Goal: Task Accomplishment & Management: Manage account settings

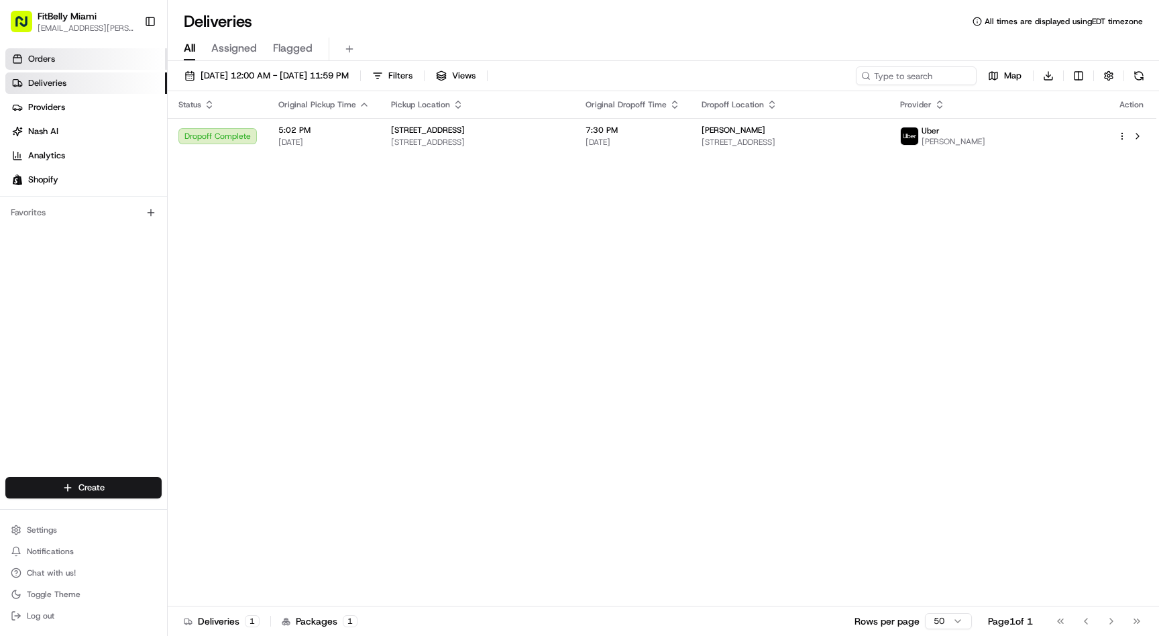
click at [53, 64] on span "Orders" at bounding box center [41, 59] width 27 height 12
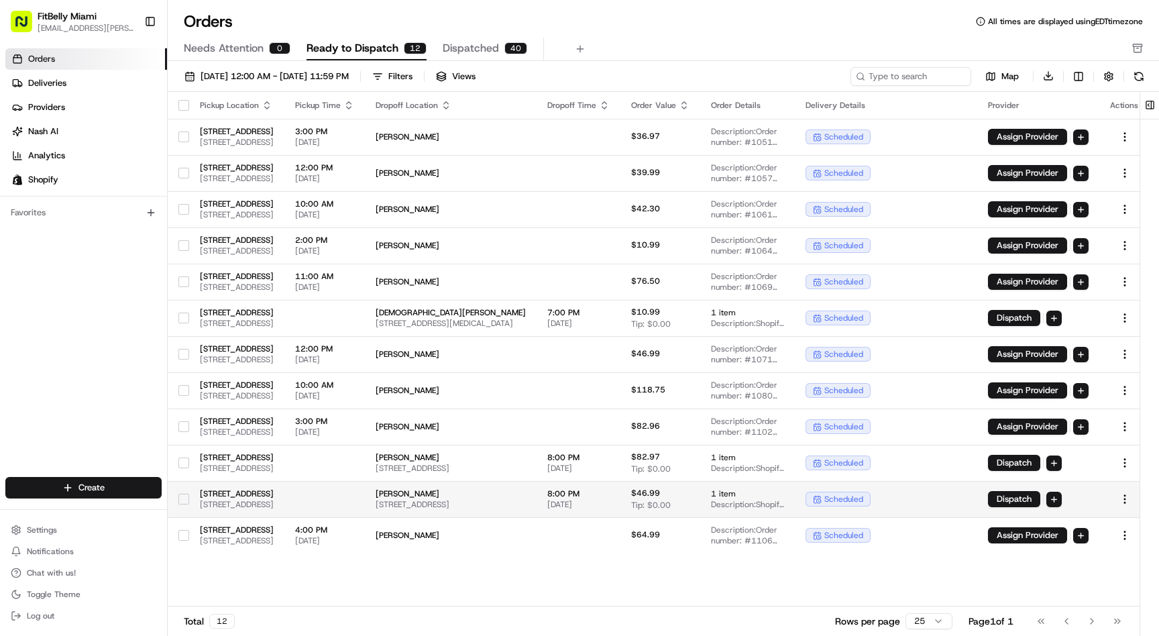
click at [365, 498] on td at bounding box center [324, 499] width 81 height 36
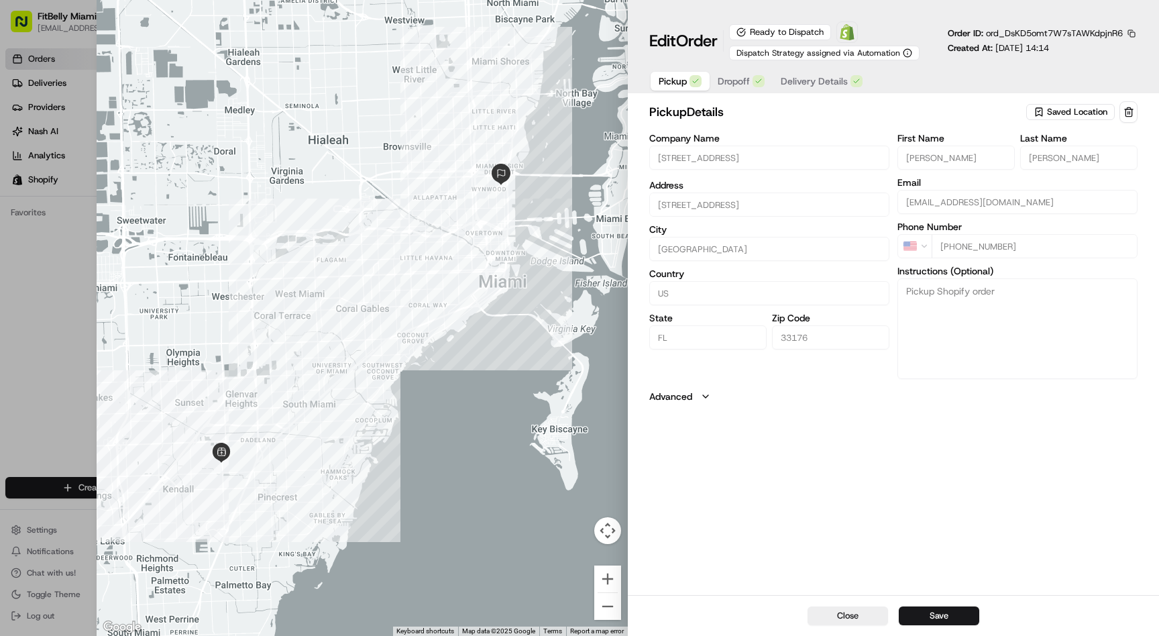
click at [828, 87] on span "Delivery Details" at bounding box center [814, 80] width 67 height 13
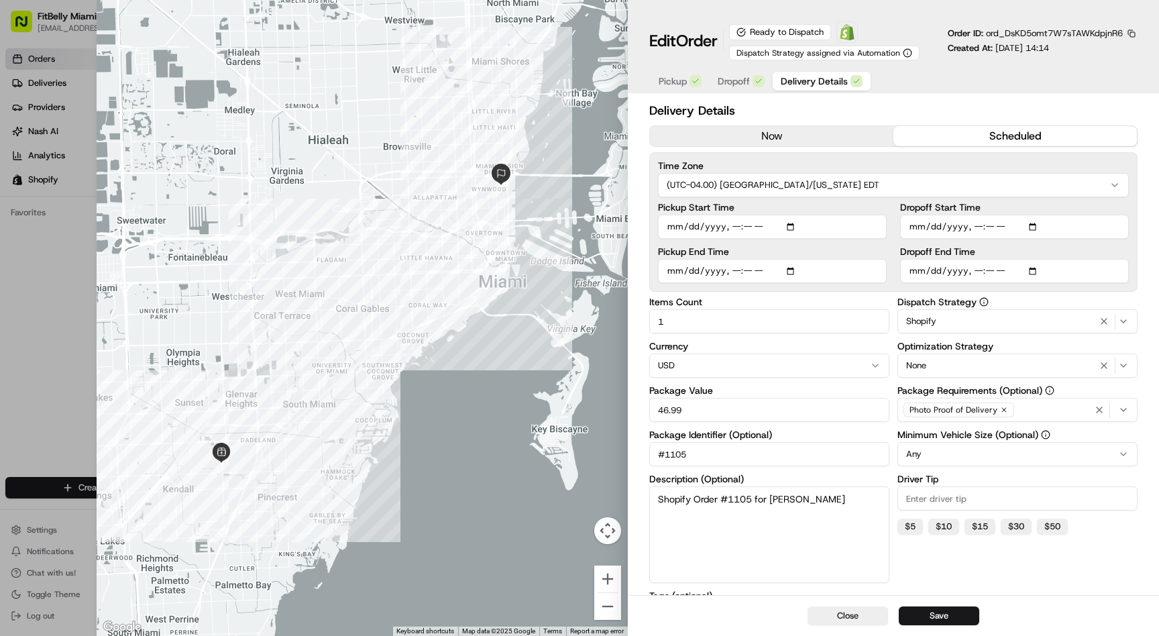
click at [979, 227] on input "Dropoff Start Time" at bounding box center [1014, 227] width 229 height 24
type input "2025-08-23T16:30"
click at [978, 267] on input "Dropoff End Time" at bounding box center [1014, 271] width 229 height 24
type input "2025-08-23T19:30"
click at [928, 612] on button "Save" at bounding box center [939, 615] width 81 height 19
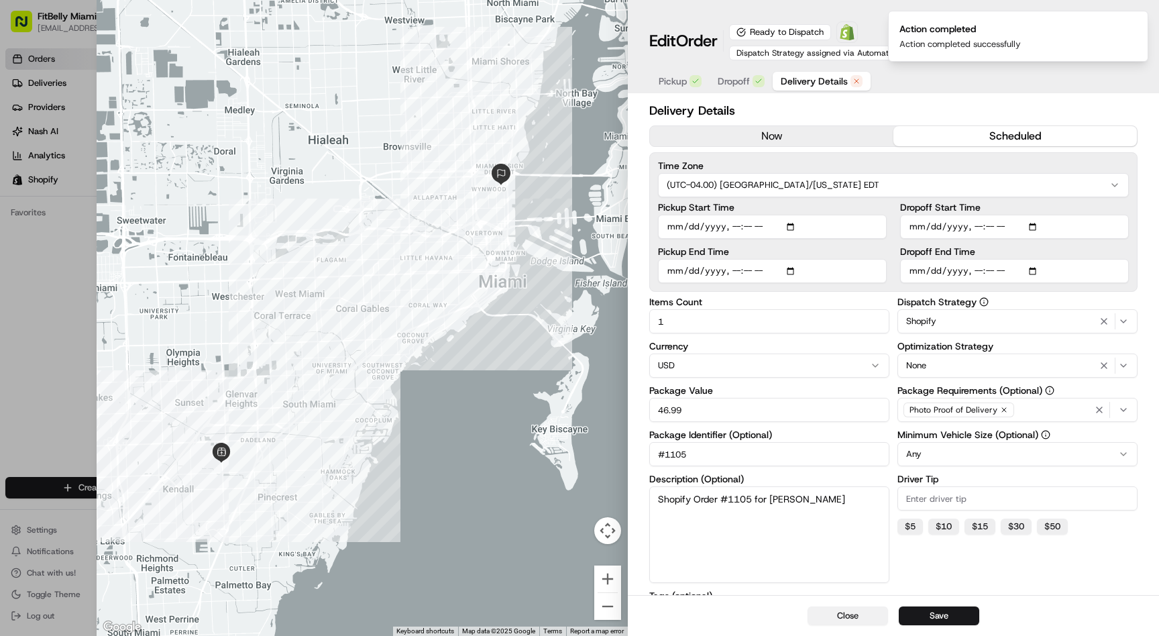
click at [860, 616] on button "Close" at bounding box center [848, 615] width 81 height 19
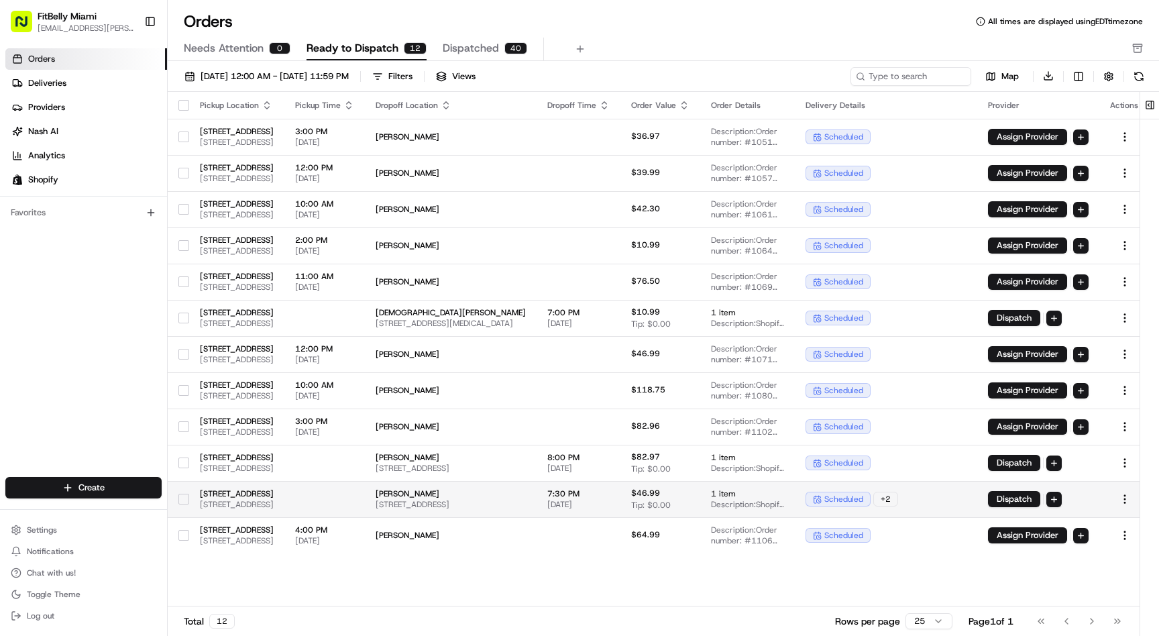
click at [183, 499] on button "button" at bounding box center [183, 499] width 11 height 11
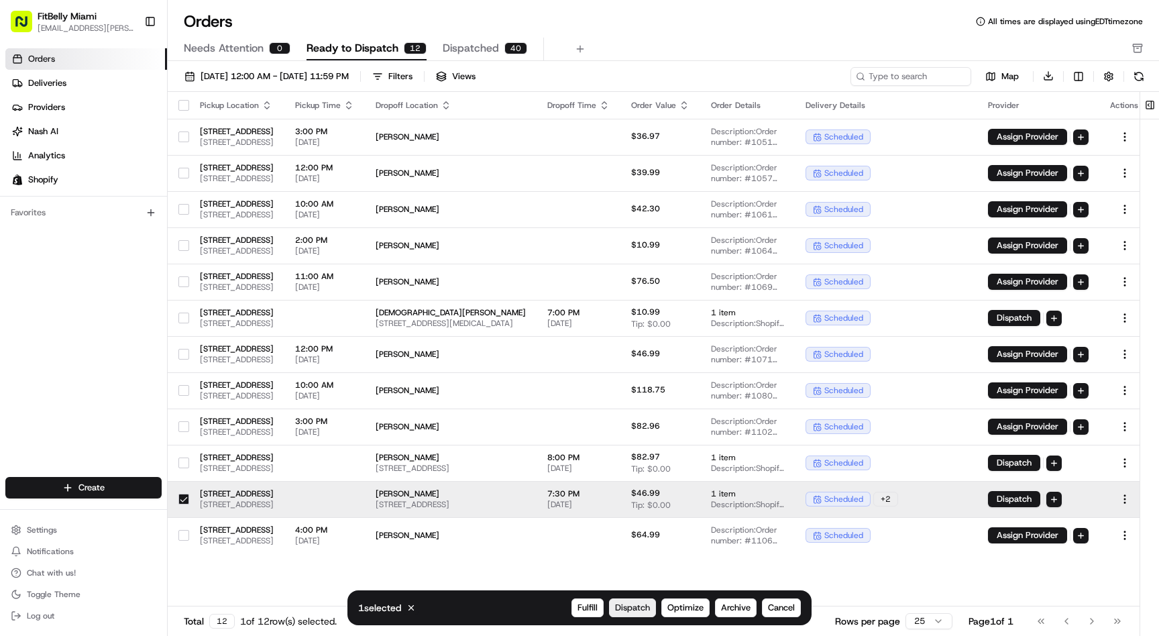
click at [638, 609] on span "Dispatch" at bounding box center [632, 608] width 35 height 12
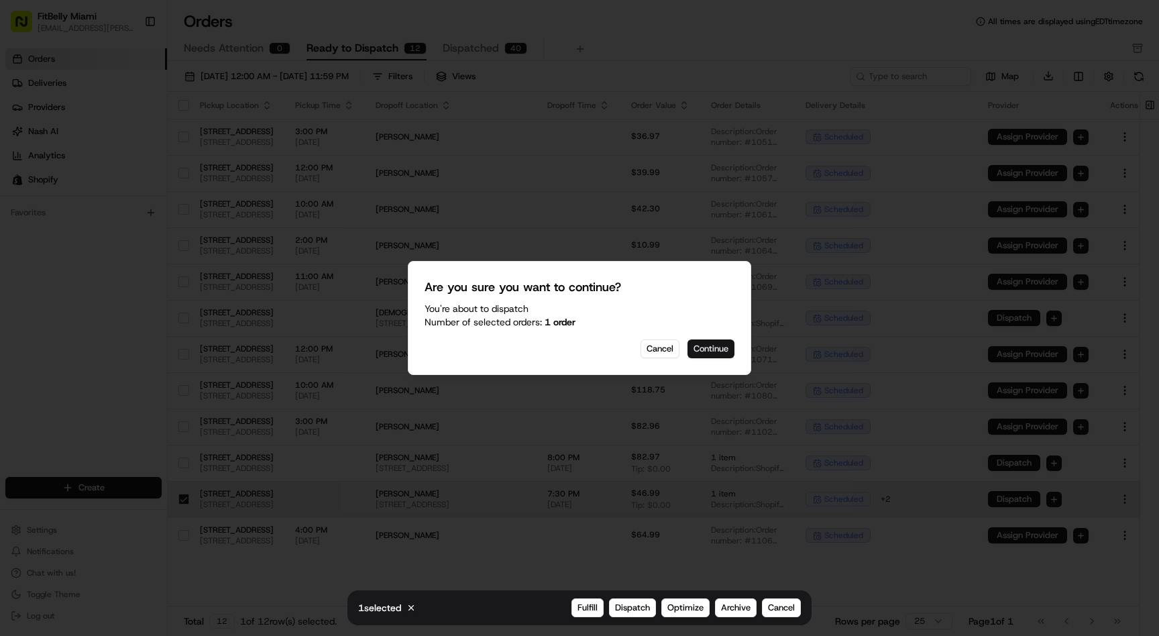
click at [712, 342] on button "Continue" at bounding box center [711, 348] width 47 height 19
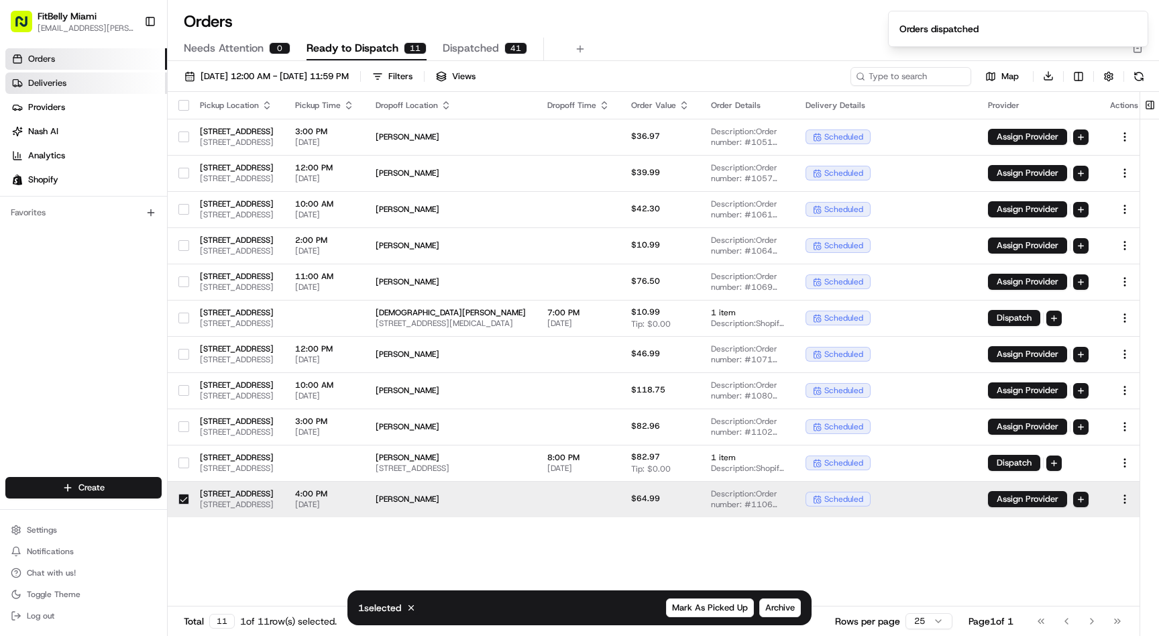
click at [101, 83] on link "Deliveries" at bounding box center [86, 82] width 162 height 21
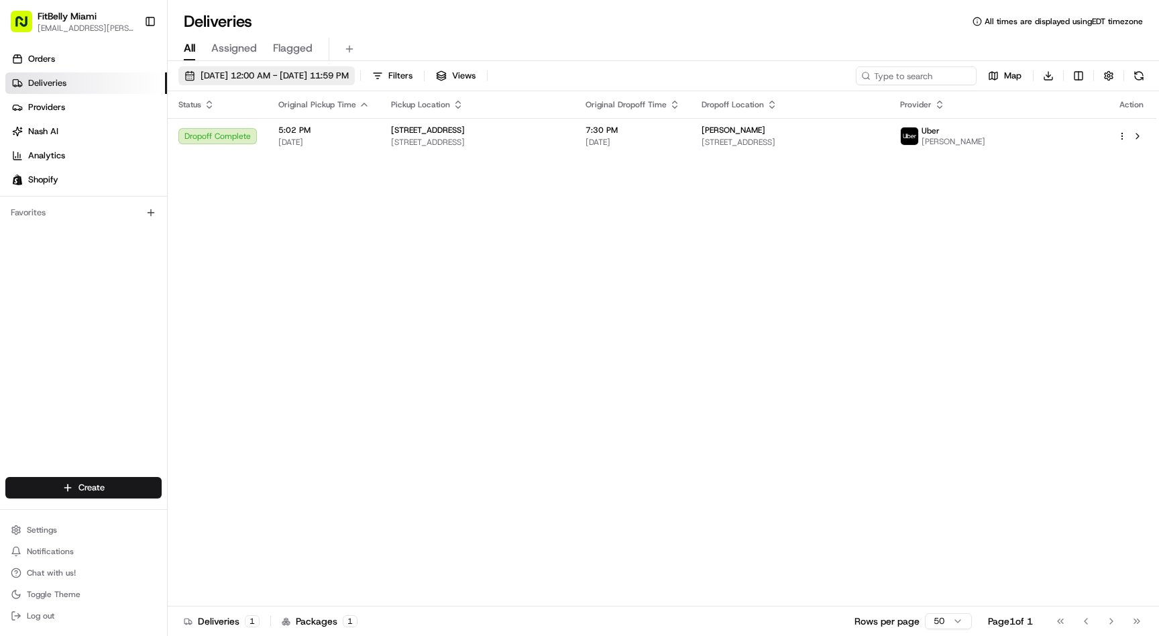
click at [313, 78] on span "08/22/2025 12:00 AM - 08/22/2025 11:59 PM" at bounding box center [275, 76] width 148 height 12
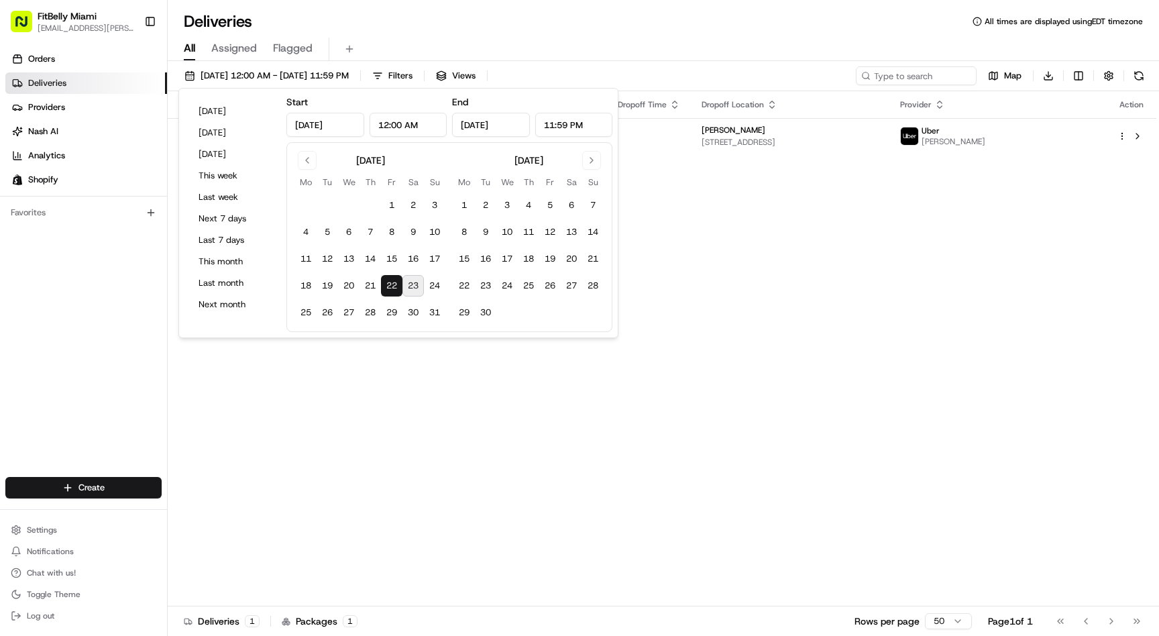
click at [415, 282] on button "23" at bounding box center [413, 285] width 21 height 21
type input "Aug 23, 2025"
click at [401, 377] on div "Status Original Pickup Time Pickup Location Original Dropoff Time Dropoff Locat…" at bounding box center [662, 348] width 989 height 515
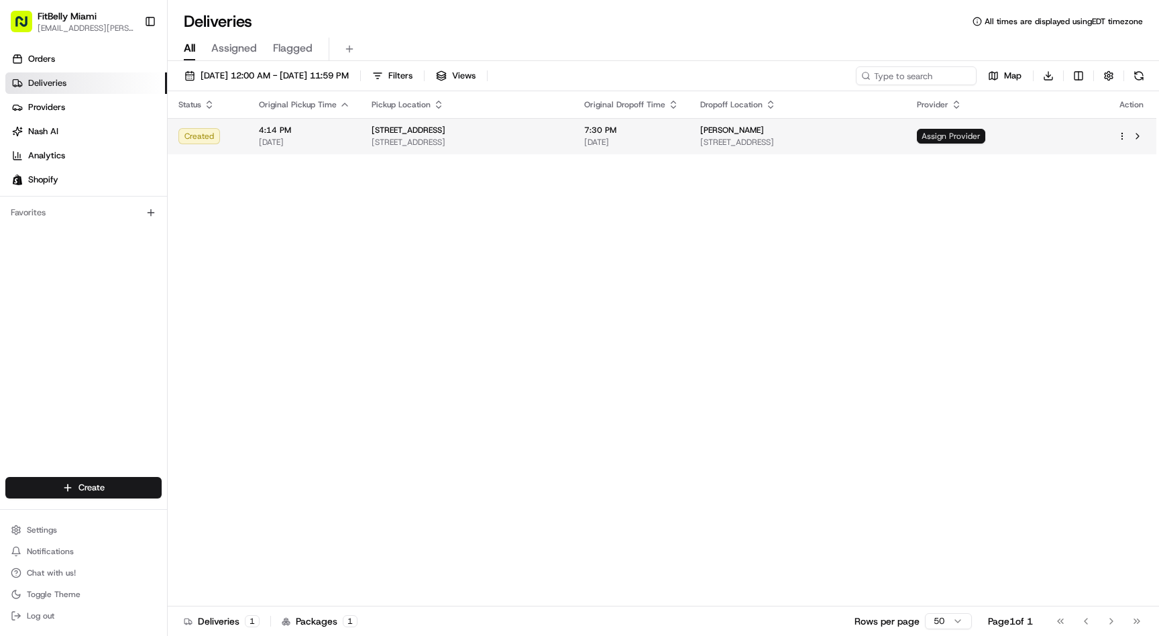
click at [985, 131] on span "Assign Provider" at bounding box center [951, 136] width 68 height 15
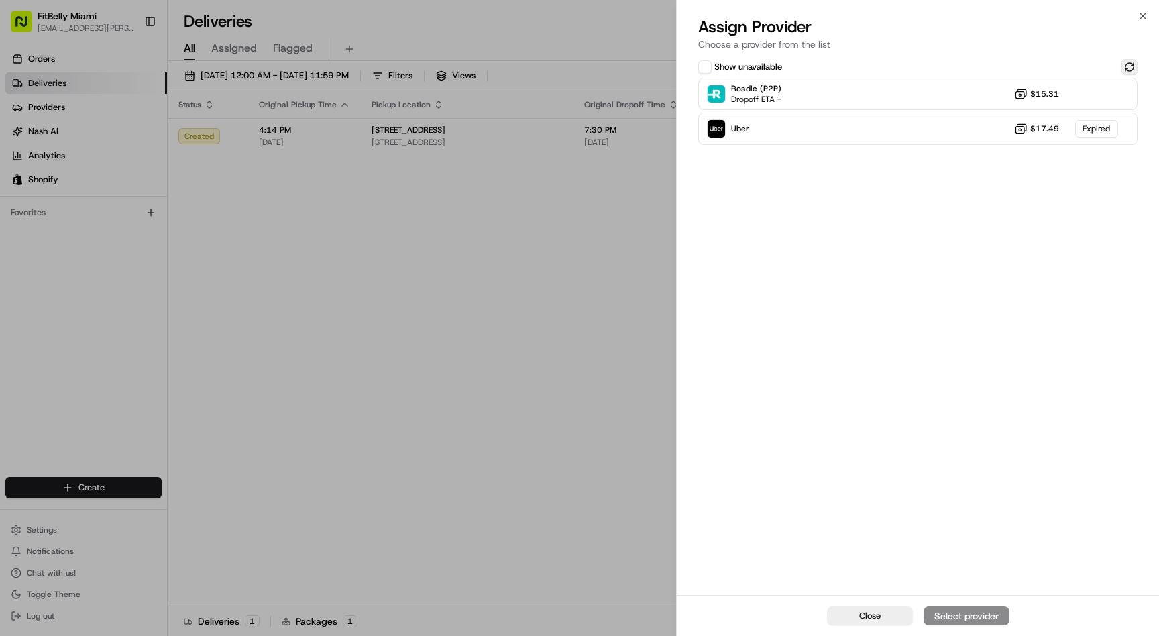
click at [1133, 64] on button at bounding box center [1130, 67] width 16 height 16
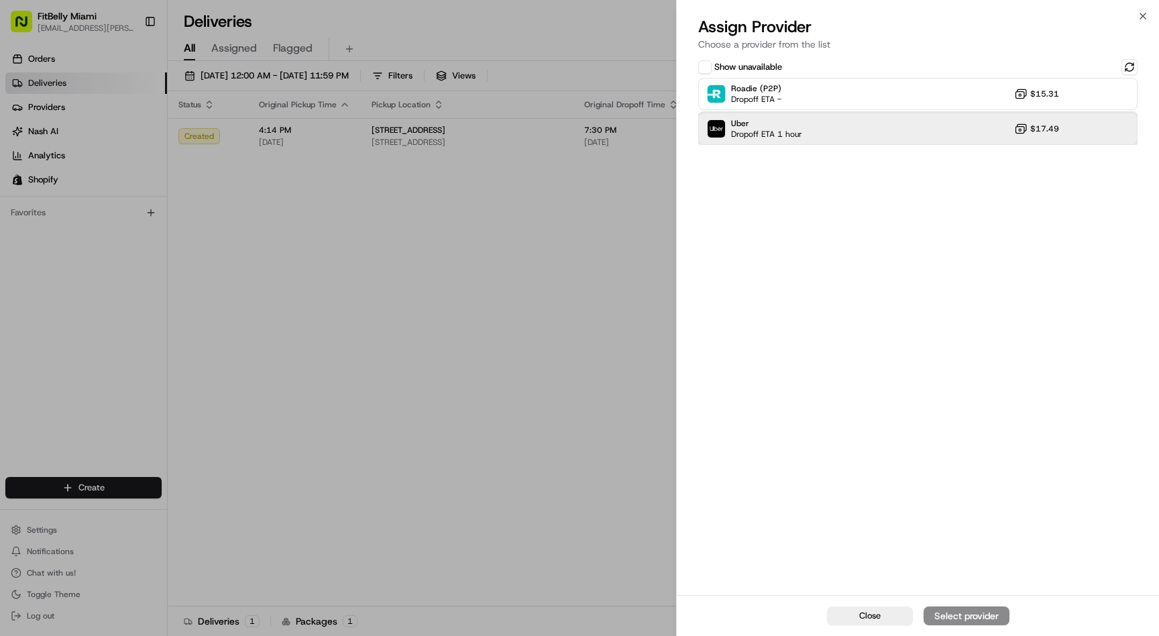
click at [877, 130] on div "Uber Dropoff ETA 1 hour $17.49" at bounding box center [917, 129] width 439 height 32
click at [971, 616] on div "Assign Provider" at bounding box center [967, 615] width 66 height 13
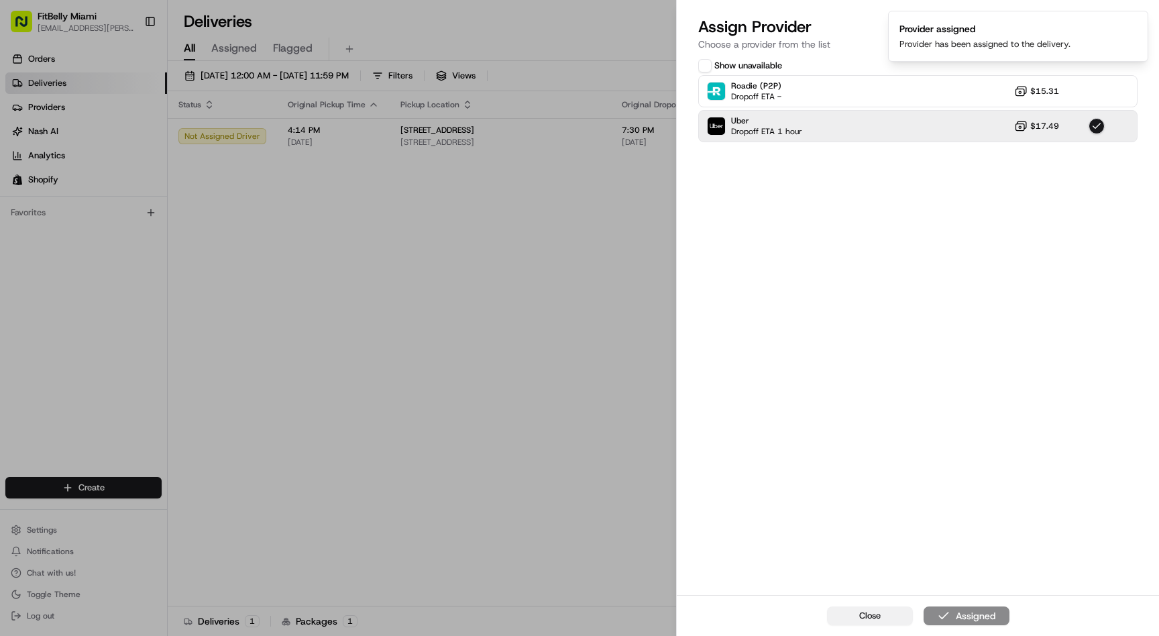
click at [879, 612] on span "Close" at bounding box center [869, 616] width 21 height 12
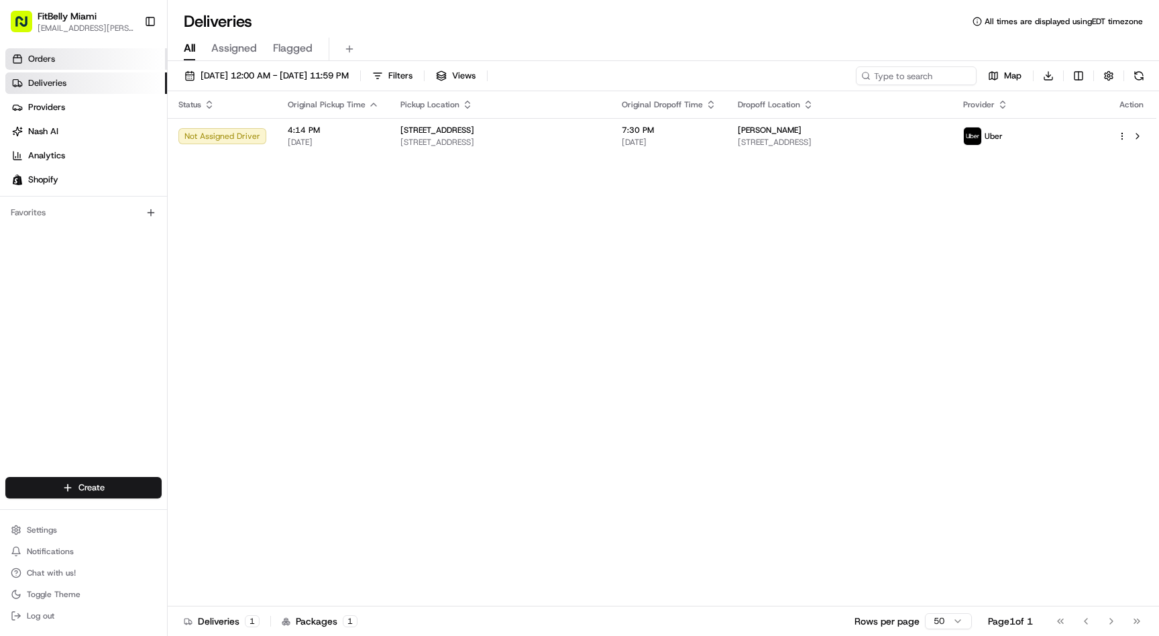
click at [46, 64] on span "Orders" at bounding box center [41, 59] width 27 height 12
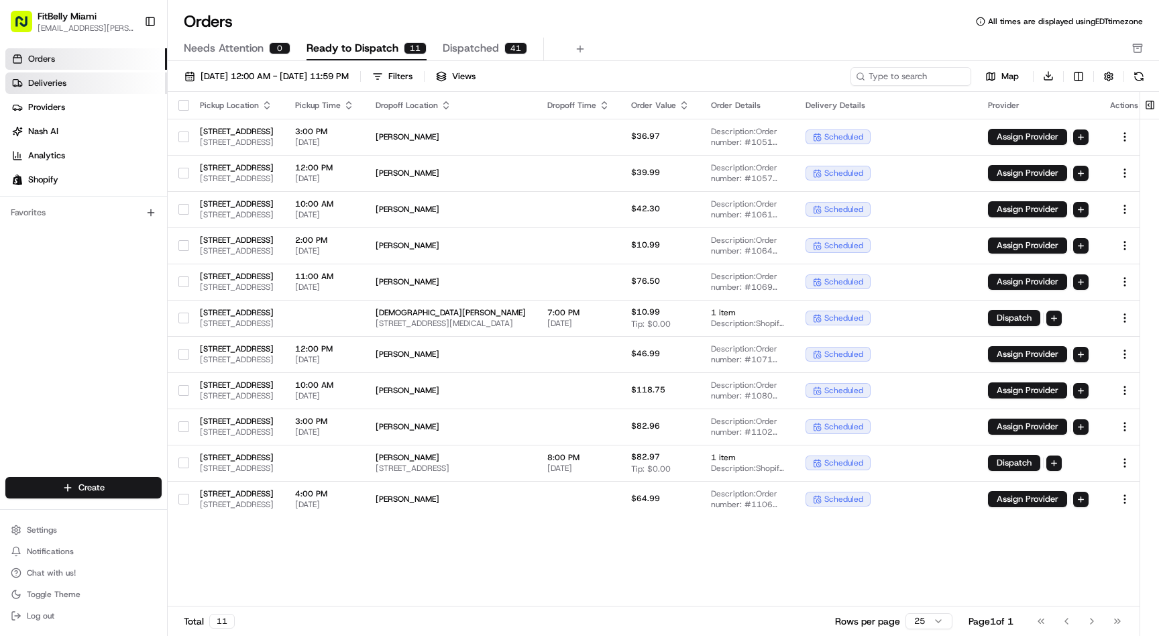
click at [56, 84] on span "Deliveries" at bounding box center [47, 83] width 38 height 12
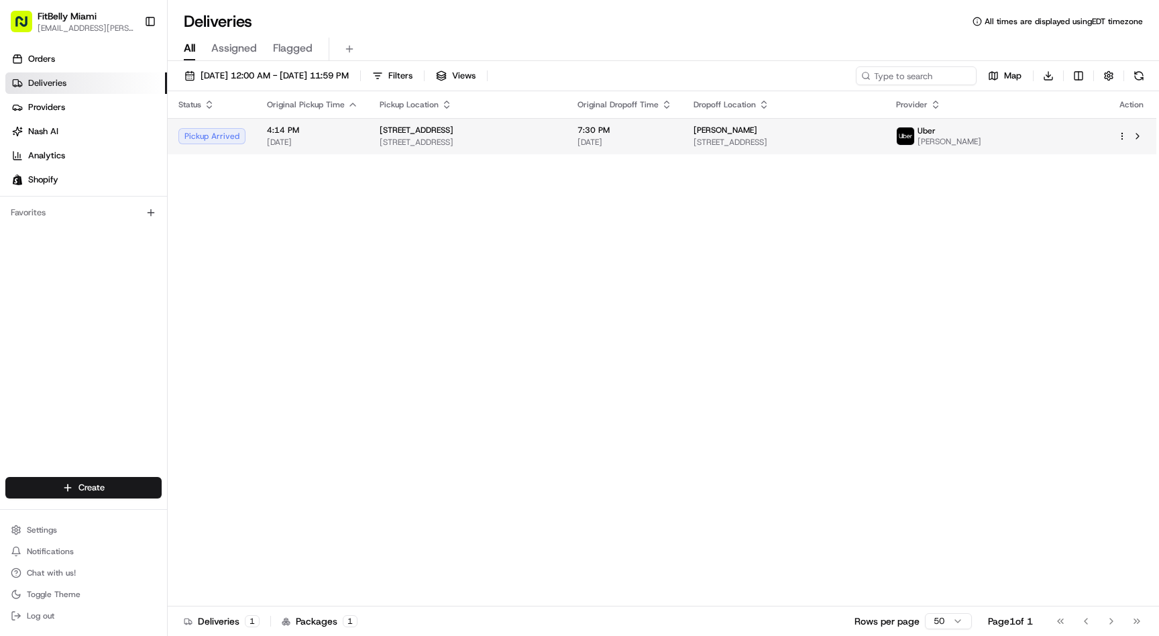
click at [425, 142] on span "[STREET_ADDRESS]" at bounding box center [468, 142] width 176 height 11
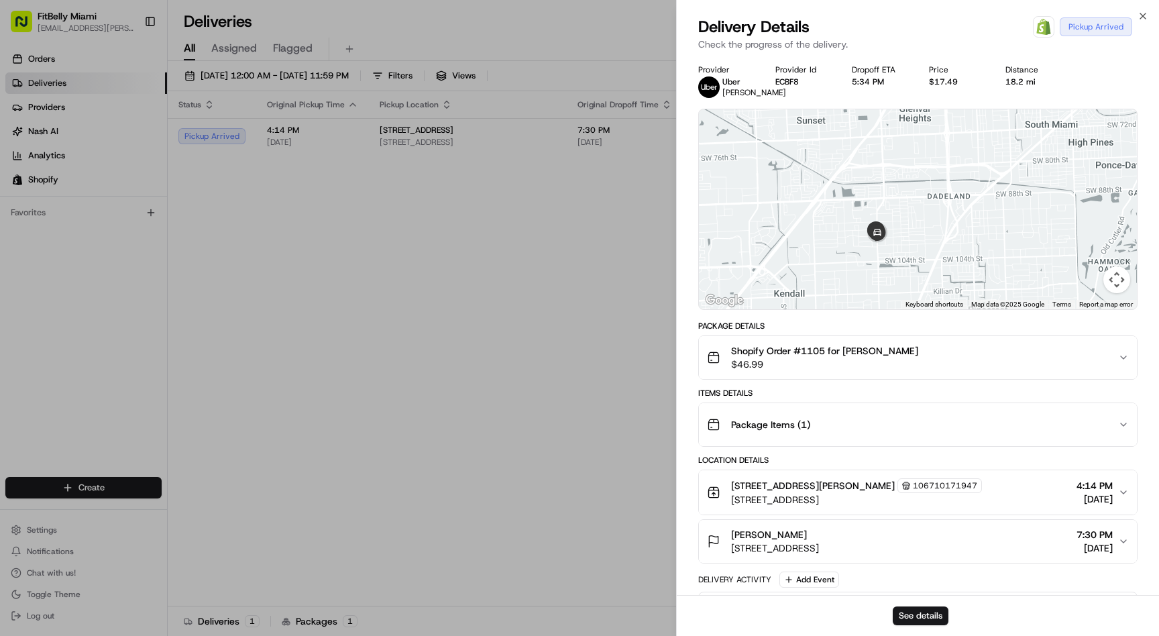
drag, startPoint x: 831, startPoint y: 270, endPoint x: 810, endPoint y: 165, distance: 107.2
click at [810, 165] on div at bounding box center [918, 209] width 438 height 200
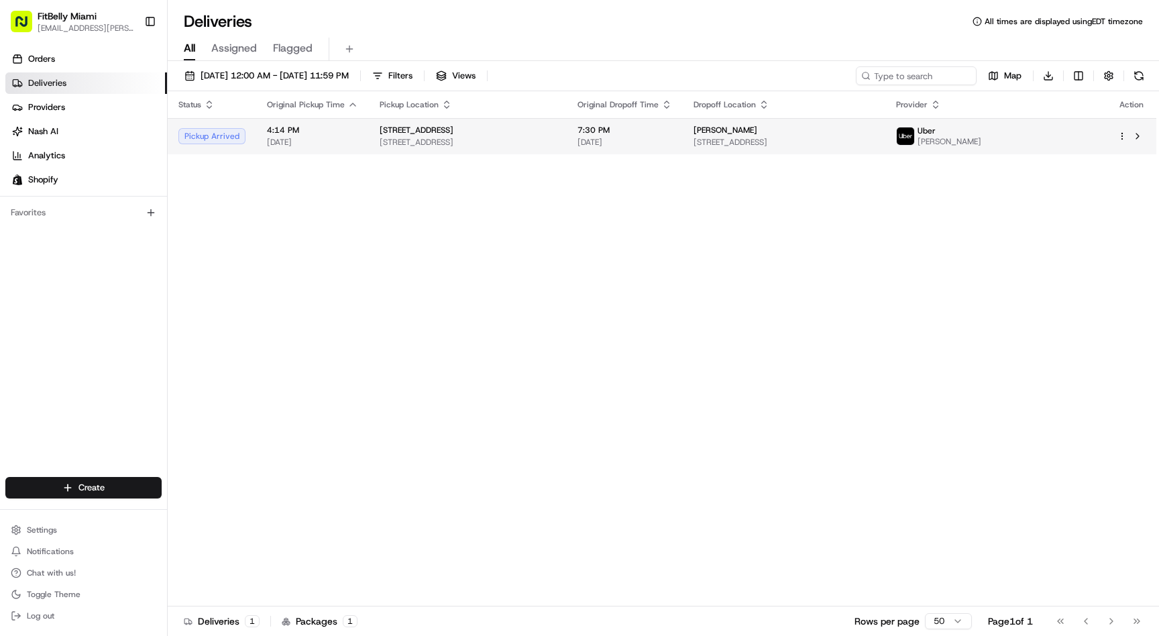
click at [242, 137] on div "Pickup Arrived" at bounding box center [211, 136] width 67 height 16
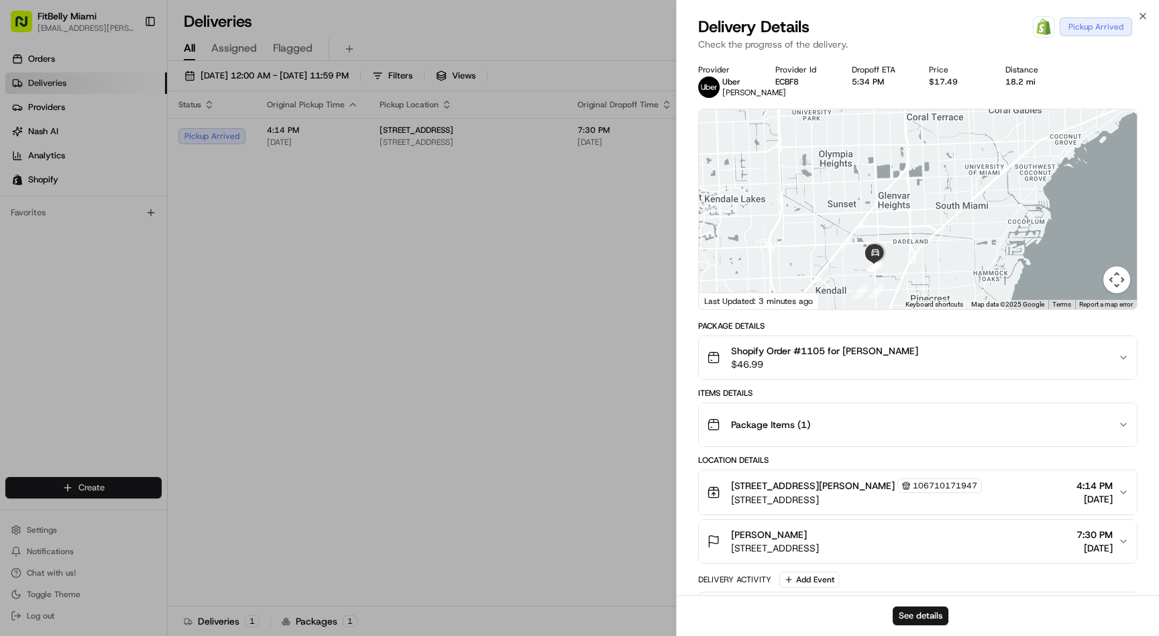
drag, startPoint x: 871, startPoint y: 298, endPoint x: 865, endPoint y: 215, distance: 83.4
click at [865, 215] on div at bounding box center [918, 209] width 438 height 200
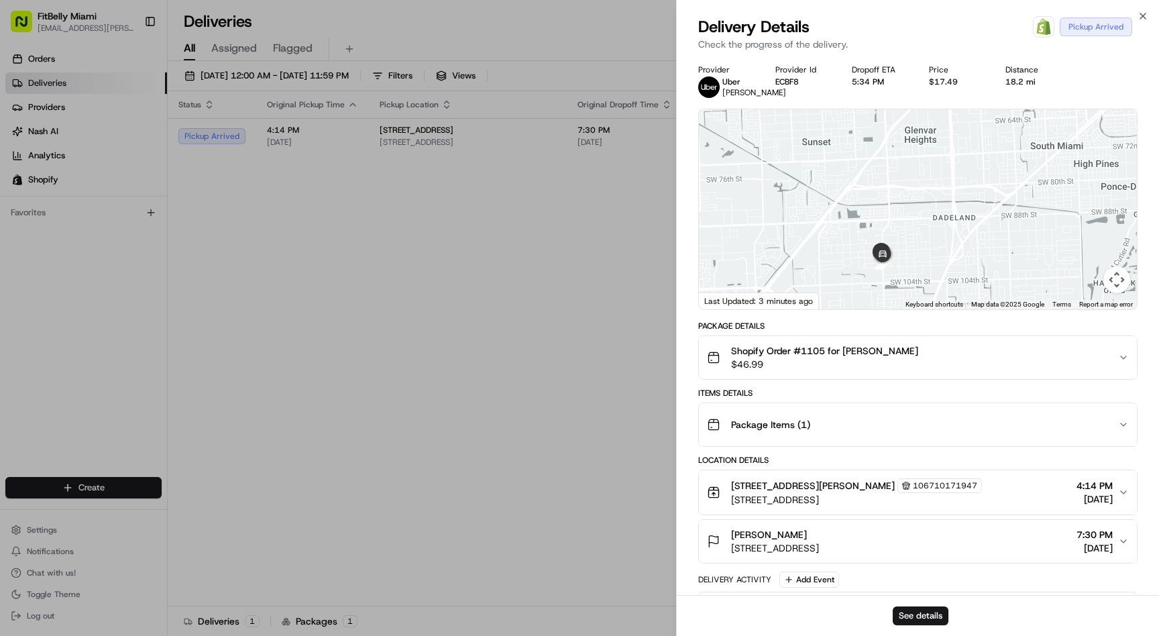
drag, startPoint x: 884, startPoint y: 253, endPoint x: 874, endPoint y: 199, distance: 55.3
click at [875, 199] on div at bounding box center [918, 209] width 438 height 200
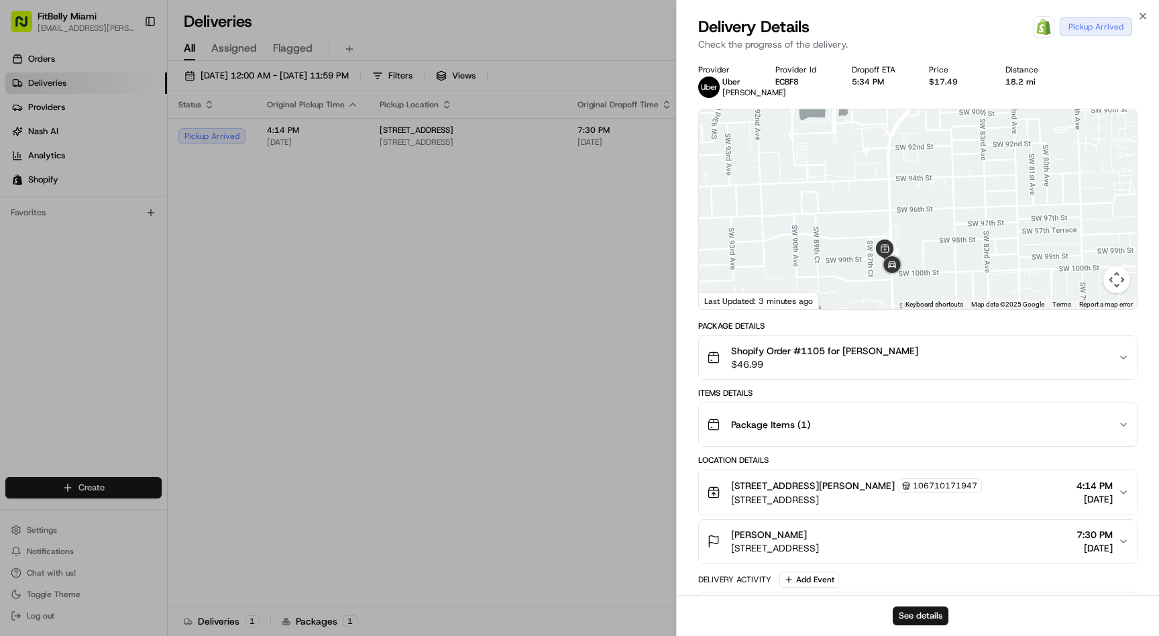
drag, startPoint x: 863, startPoint y: 203, endPoint x: 855, endPoint y: 117, distance: 86.9
click at [855, 117] on div "Provider Uber BEVERLY F. Provider Id ECBF8 Dropoff ETA 5:34 PM Price $17.49 Dis…" at bounding box center [917, 427] width 439 height 727
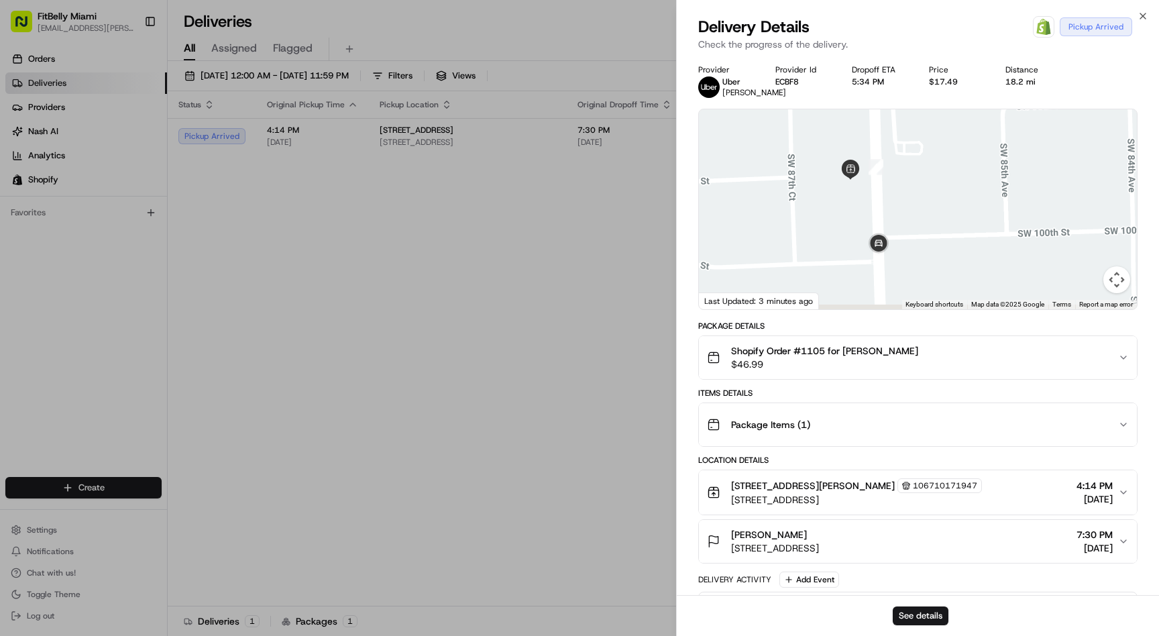
drag, startPoint x: 881, startPoint y: 259, endPoint x: 873, endPoint y: 193, distance: 66.9
click at [873, 192] on div at bounding box center [918, 209] width 438 height 200
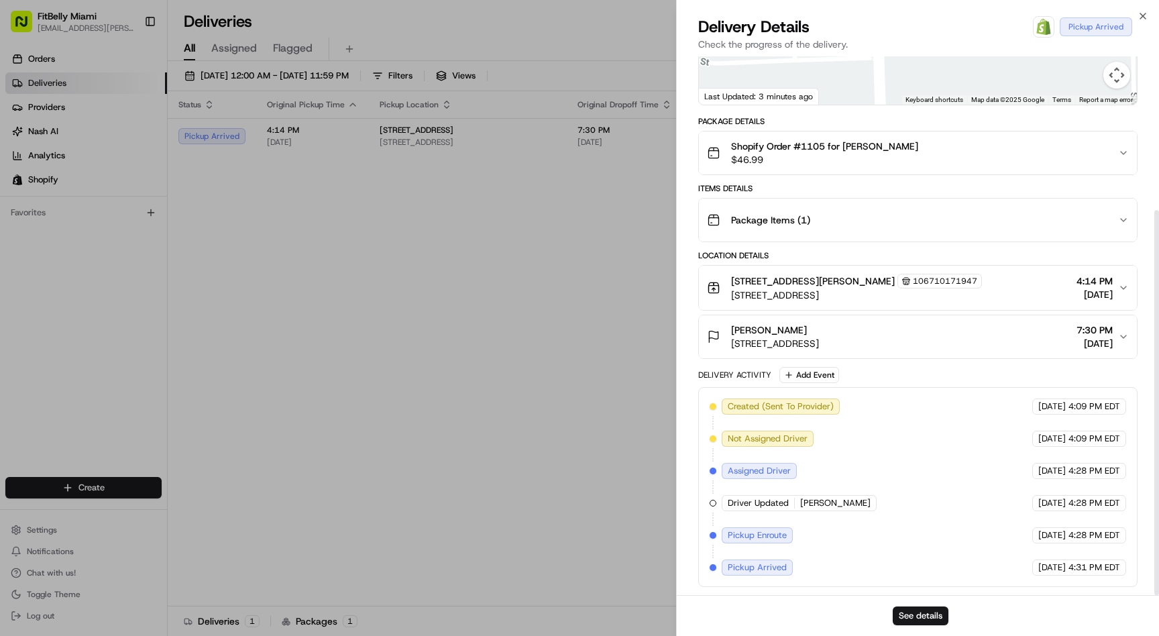
scroll to position [215, 0]
click at [1142, 13] on icon "button" at bounding box center [1143, 16] width 11 height 11
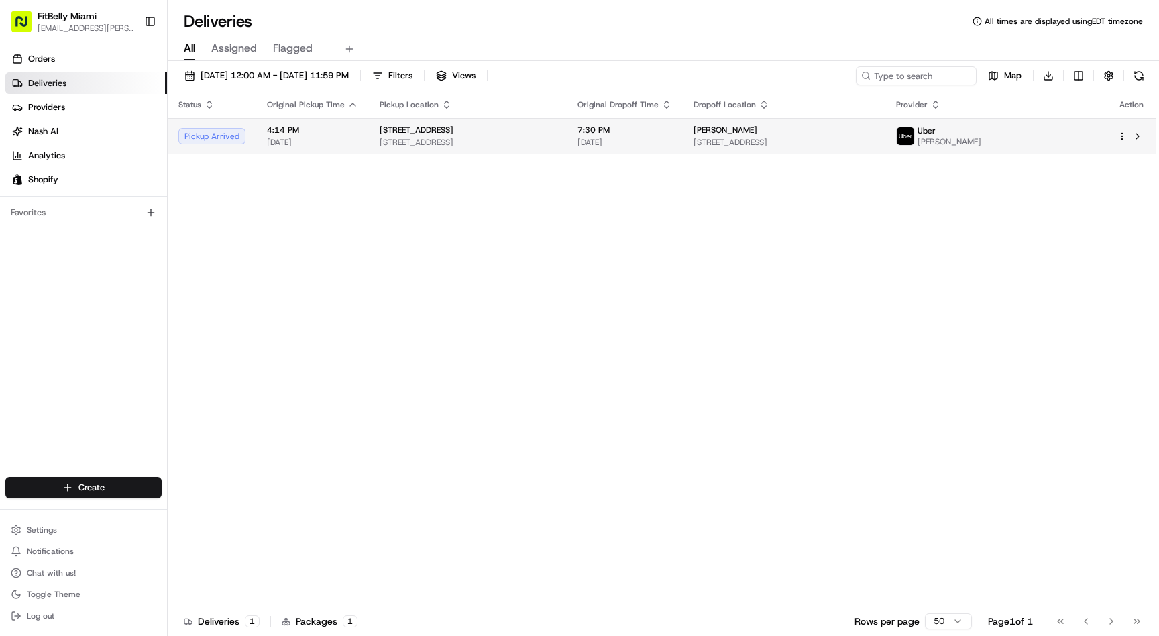
click at [1126, 136] on html "FitBelly Miami jjesus.salinas@gmail.com Toggle Sidebar Orders Deliveries Provid…" at bounding box center [579, 318] width 1159 height 636
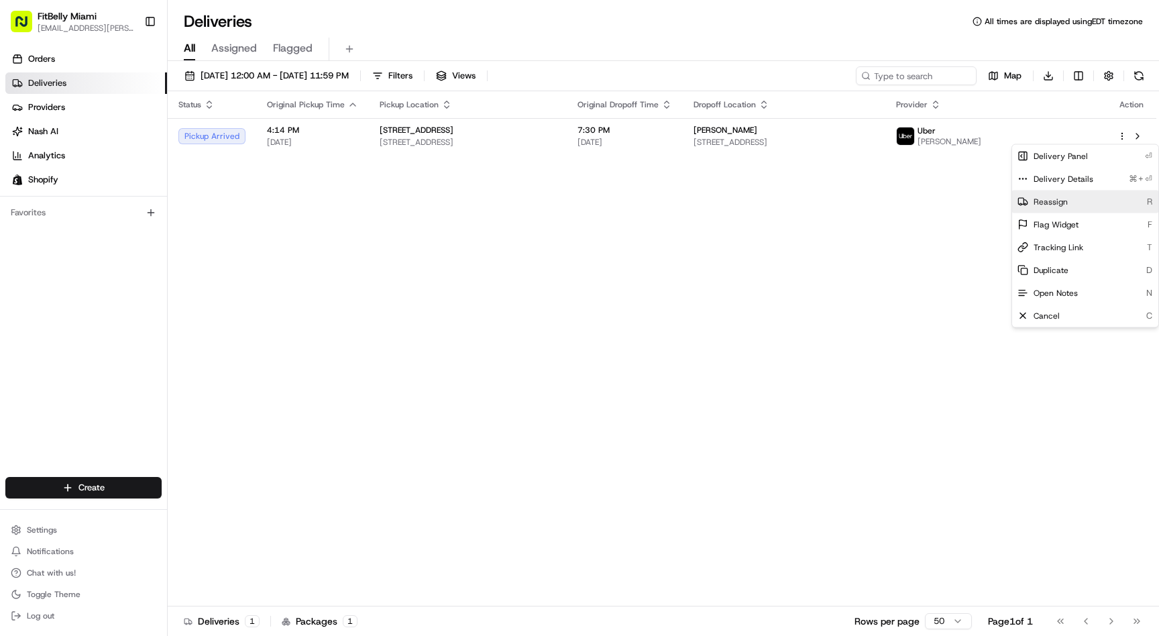
click at [1053, 201] on span "Reassign" at bounding box center [1051, 202] width 34 height 11
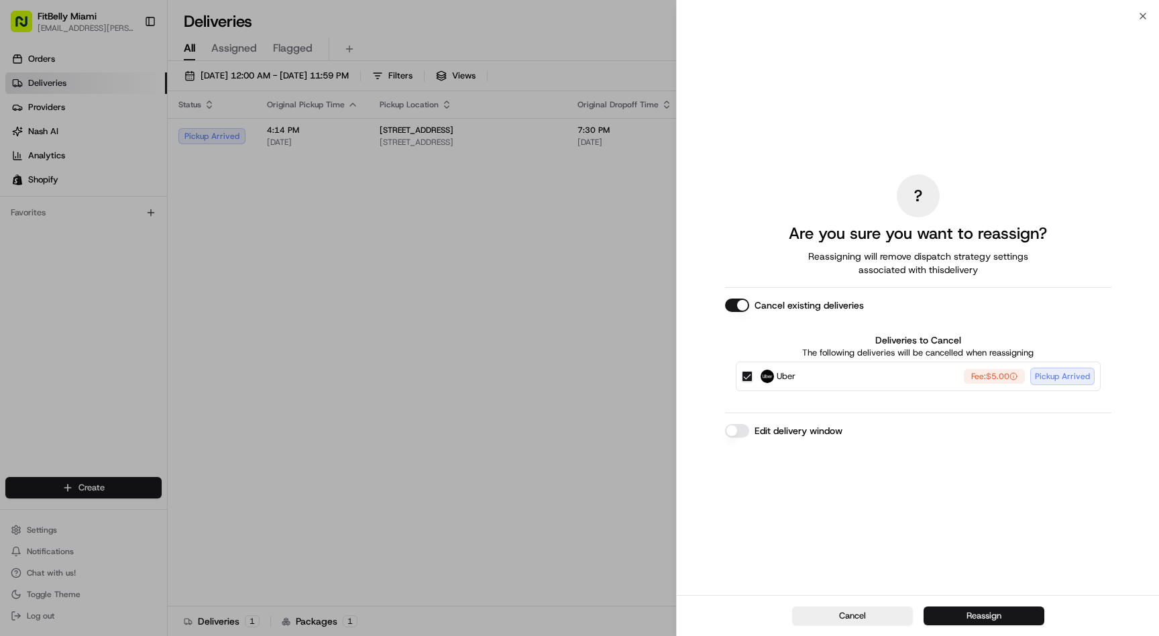
click at [984, 618] on button "Reassign" at bounding box center [984, 615] width 121 height 19
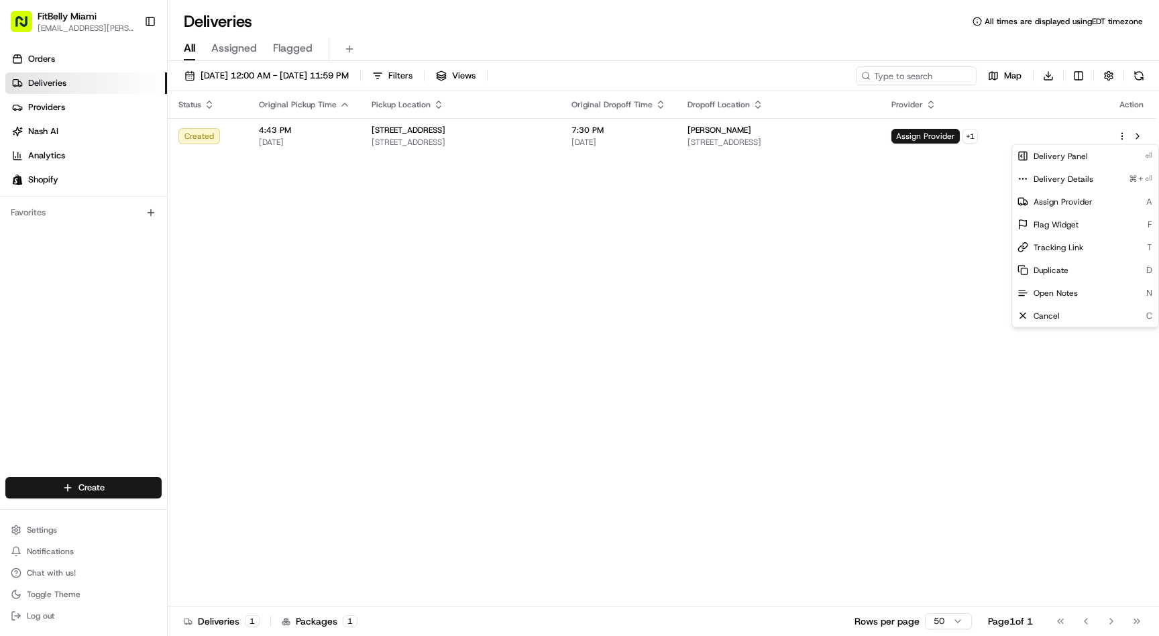
click at [937, 245] on div "Status Original Pickup Time Pickup Location Original Dropoff Time Dropoff Locat…" at bounding box center [662, 348] width 989 height 515
click at [58, 81] on span "Deliveries" at bounding box center [47, 83] width 38 height 12
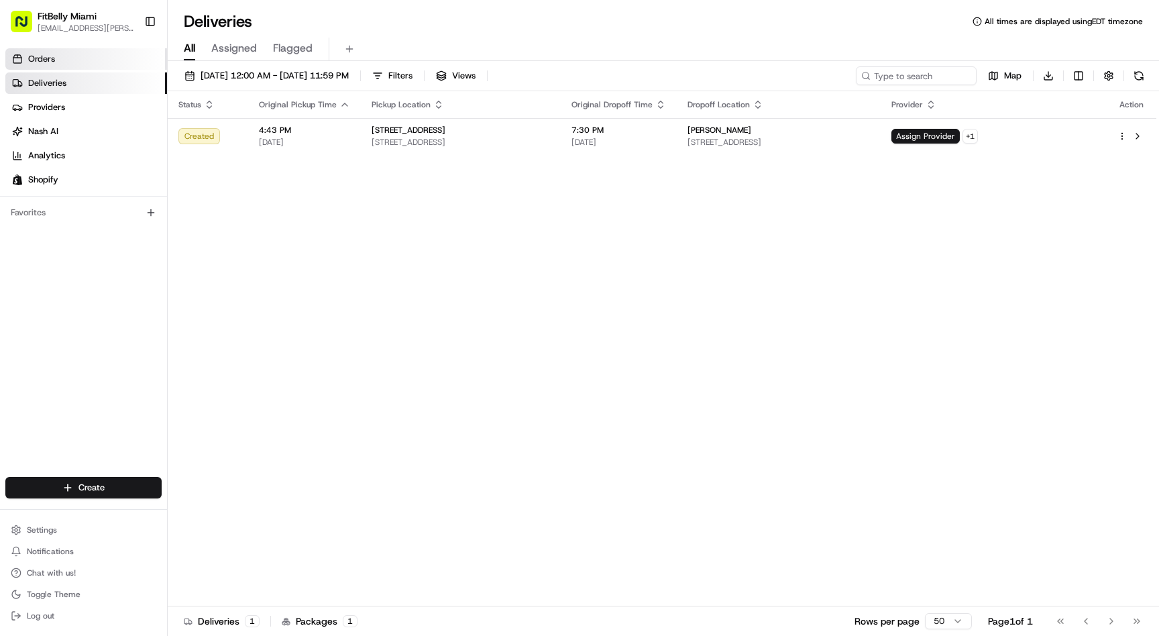
click at [60, 56] on link "Orders" at bounding box center [86, 58] width 162 height 21
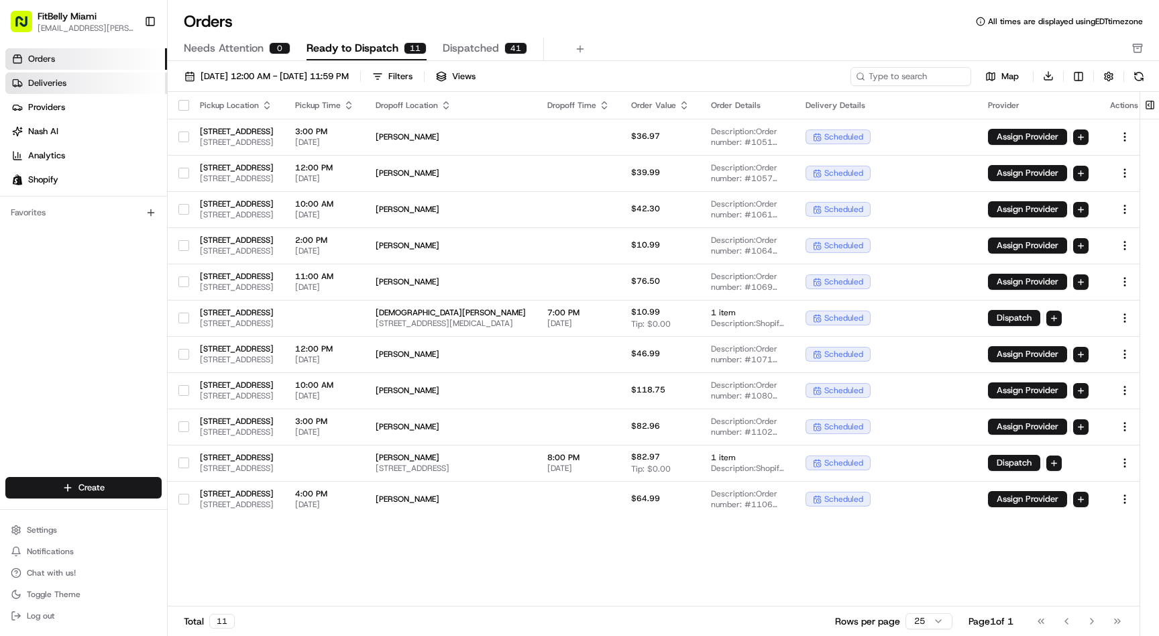
click at [54, 83] on span "Deliveries" at bounding box center [47, 83] width 38 height 12
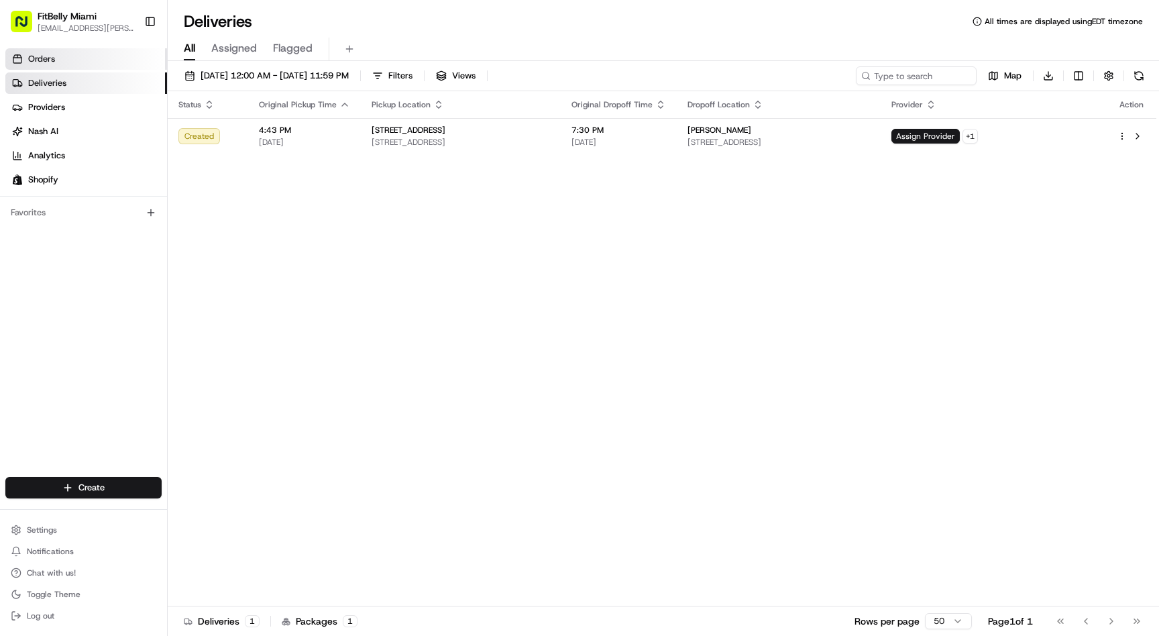
click at [86, 56] on link "Orders" at bounding box center [86, 58] width 162 height 21
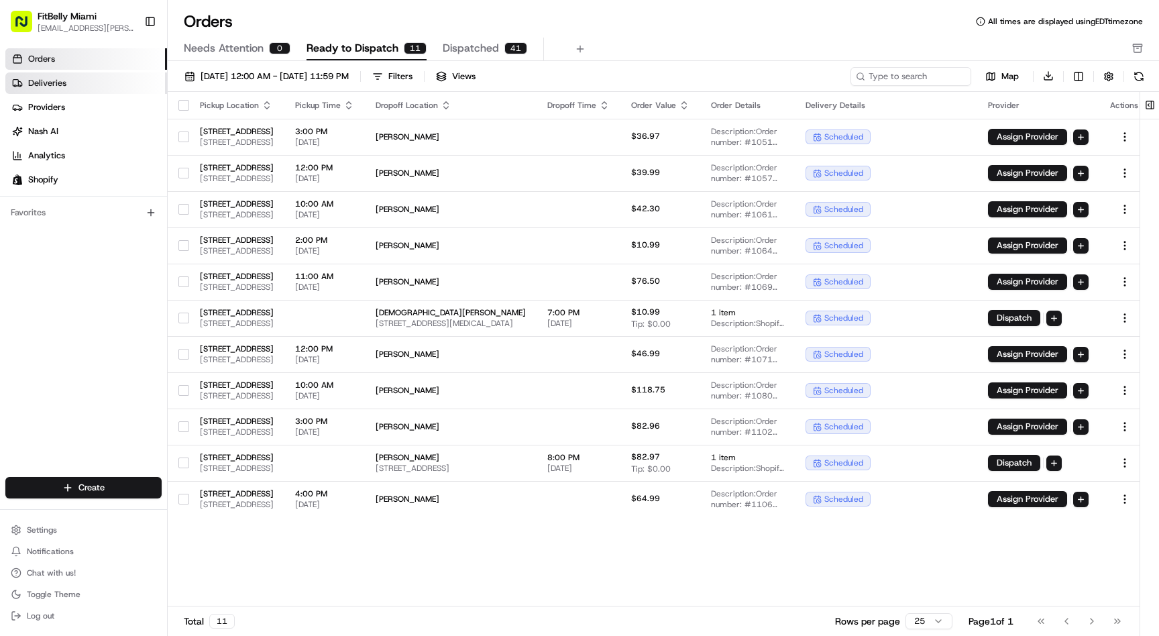
click at [76, 81] on link "Deliveries" at bounding box center [86, 82] width 162 height 21
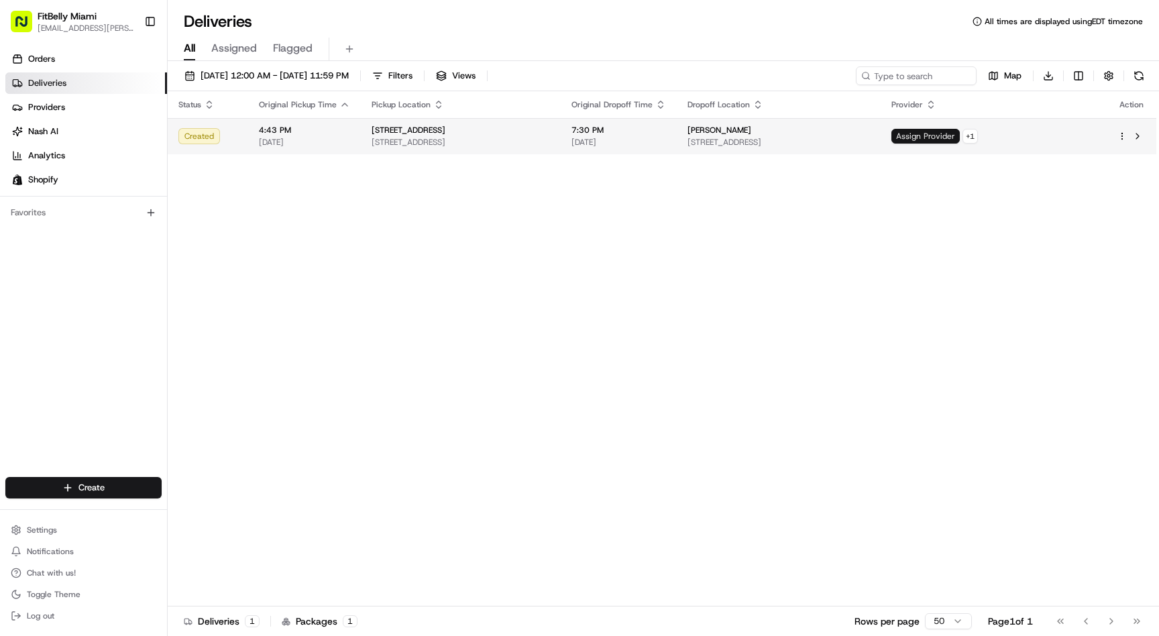
click at [960, 140] on span "Assign Provider" at bounding box center [926, 136] width 68 height 15
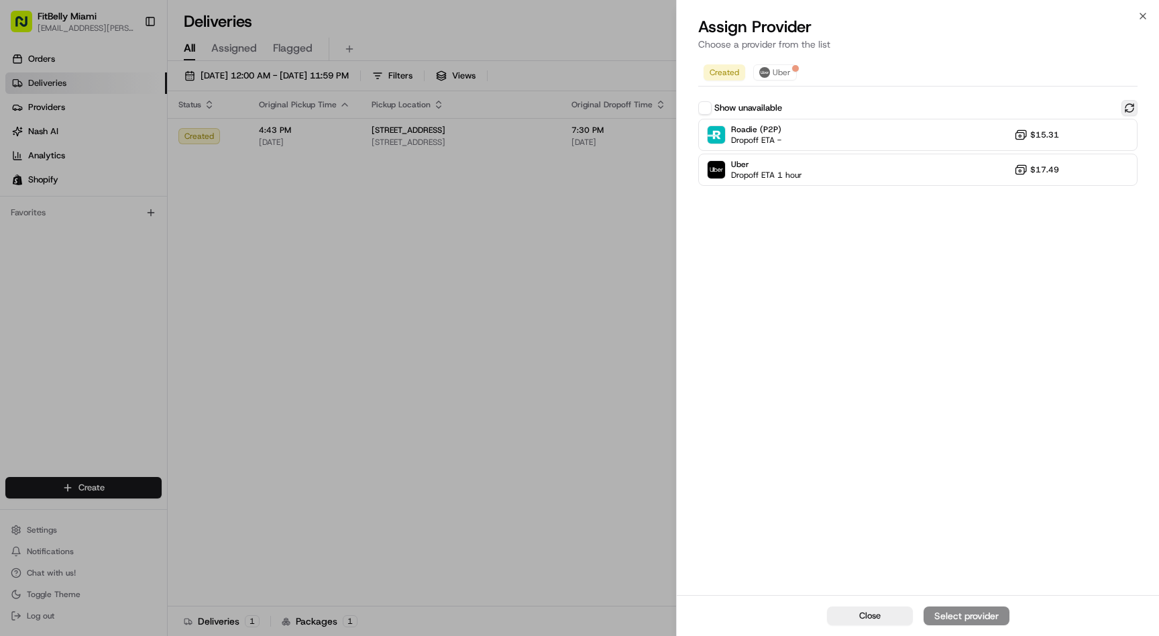
click at [1128, 110] on button at bounding box center [1130, 108] width 16 height 16
click at [903, 174] on div "Uber Dropoff ETA 1 hour $17.49" at bounding box center [917, 170] width 439 height 32
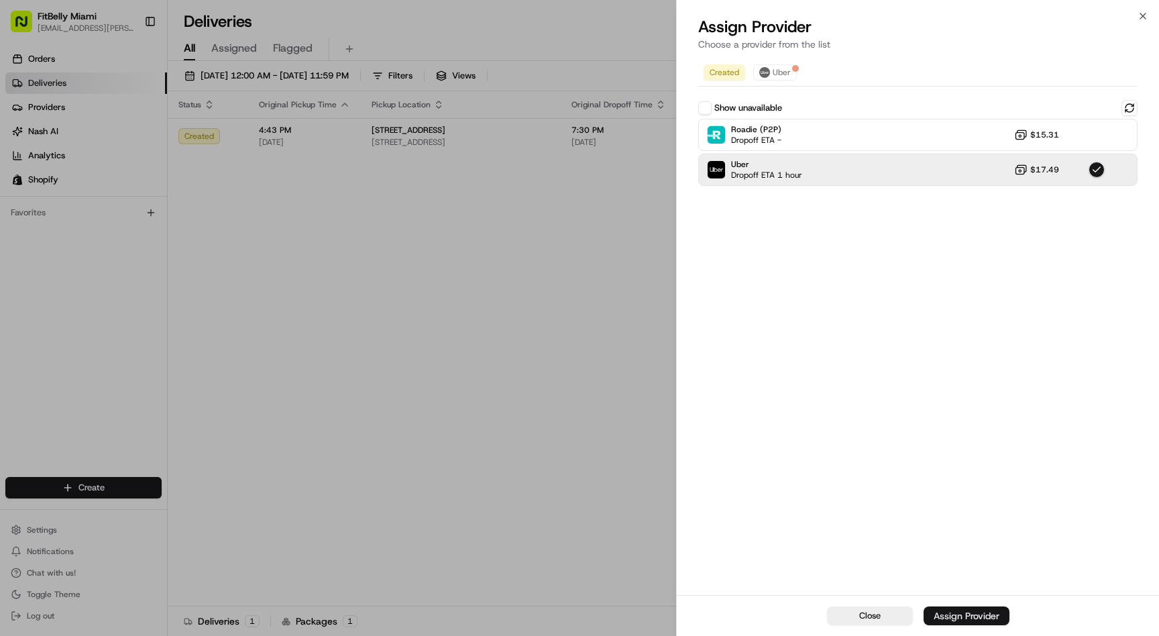
click at [951, 608] on button "Assign Provider" at bounding box center [967, 615] width 86 height 19
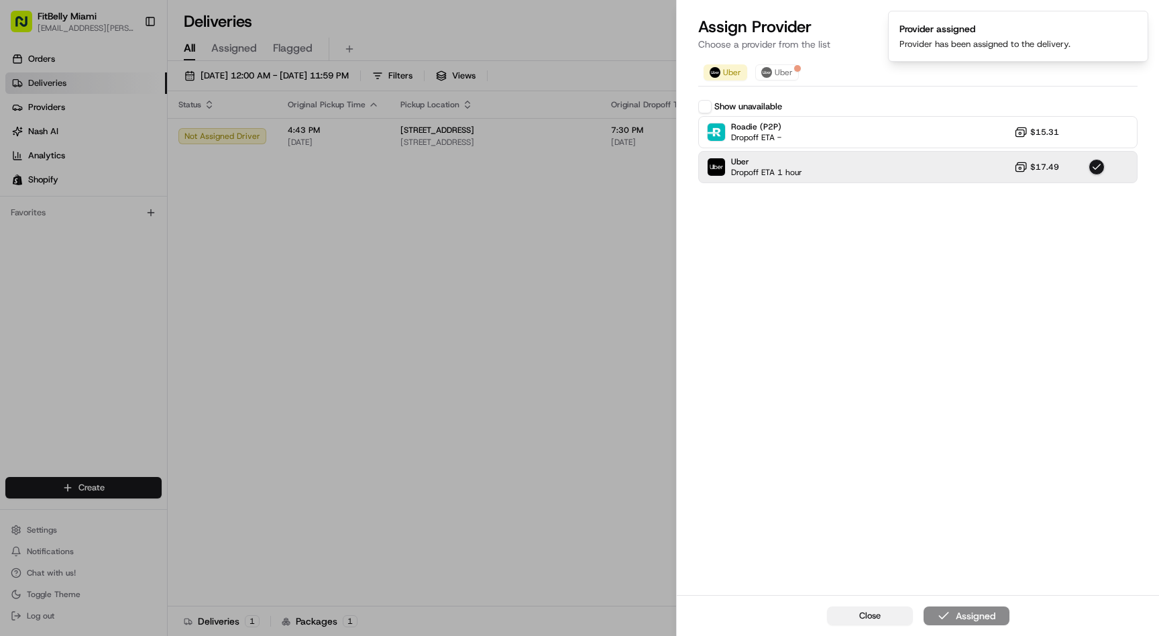
click at [870, 612] on span "Close" at bounding box center [869, 616] width 21 height 12
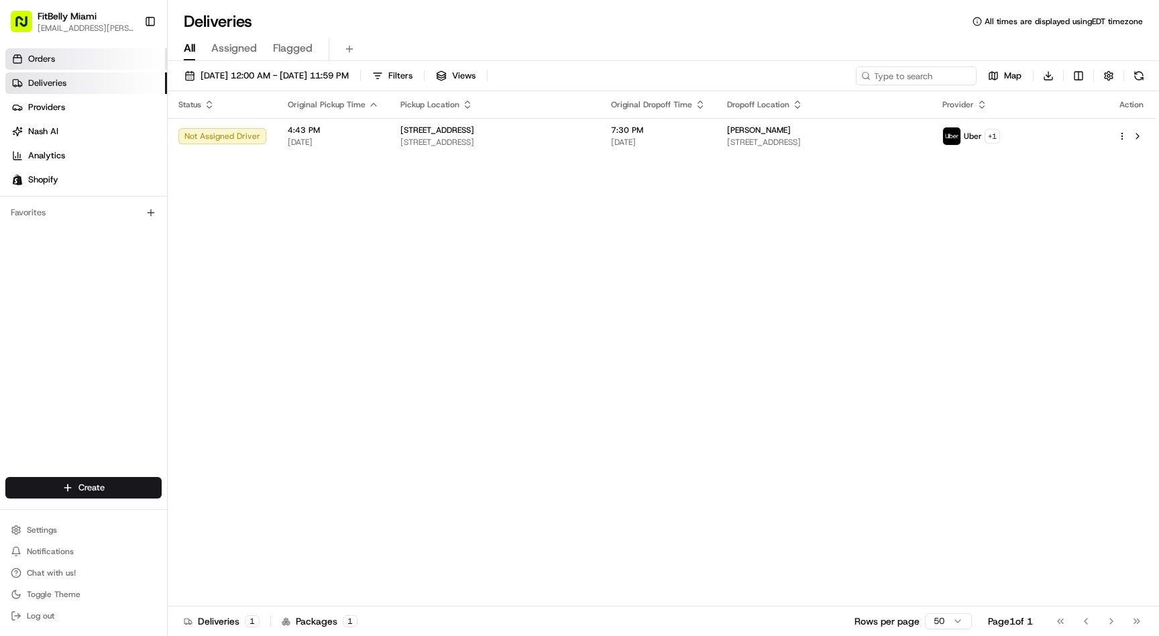
click at [62, 60] on link "Orders" at bounding box center [86, 58] width 162 height 21
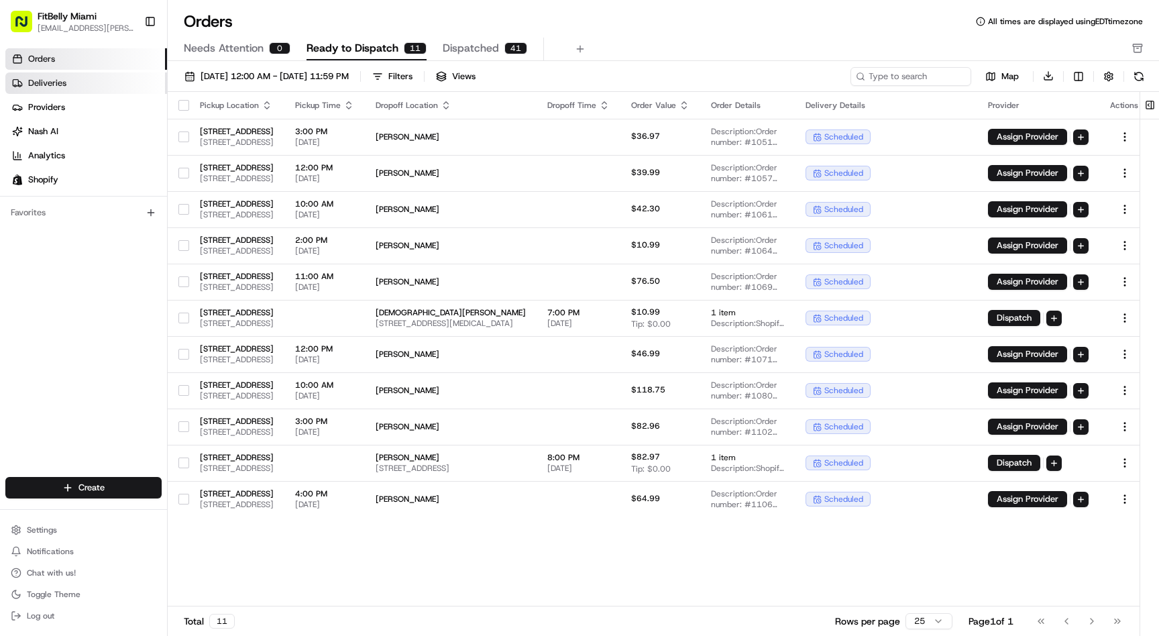
click at [59, 87] on span "Deliveries" at bounding box center [47, 83] width 38 height 12
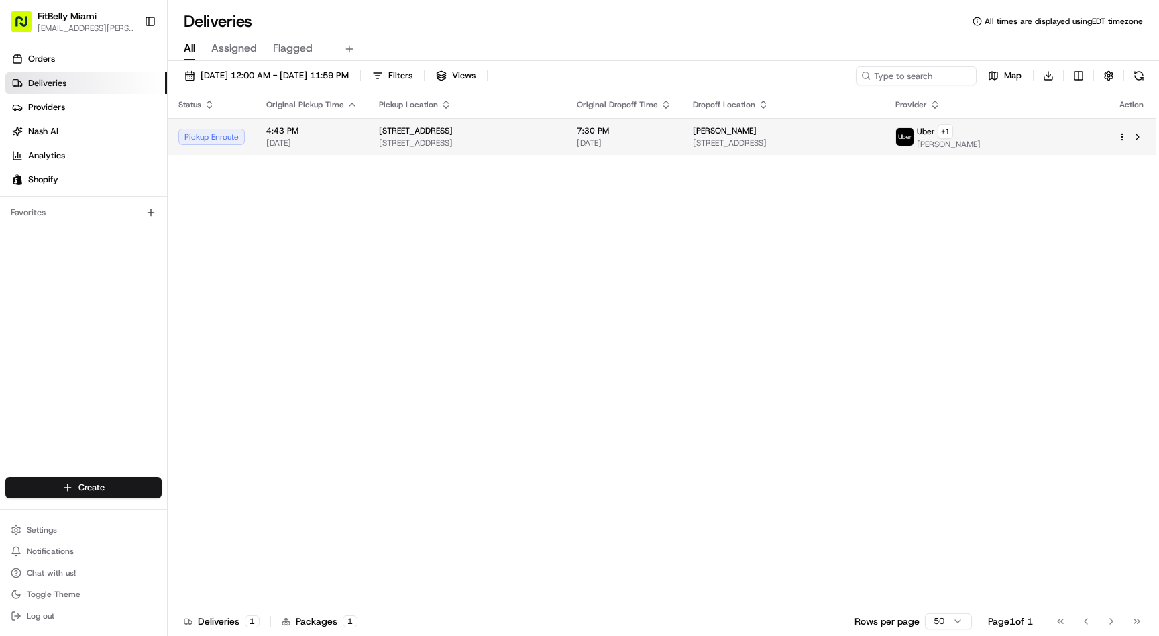
click at [274, 135] on span "4:43 PM" at bounding box center [311, 130] width 91 height 11
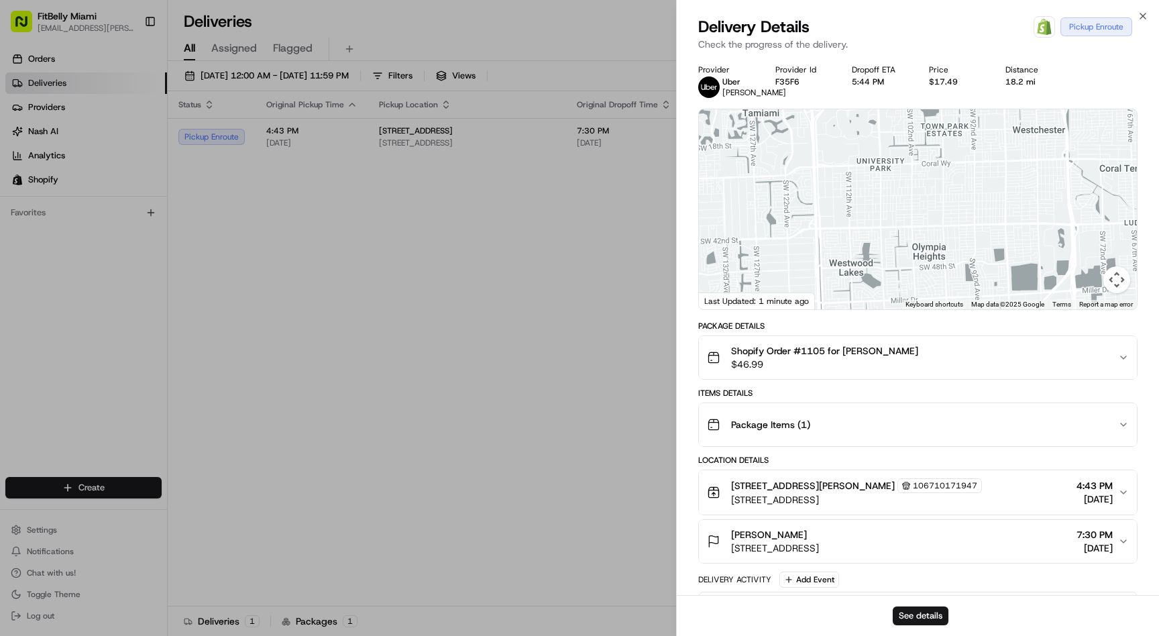
drag, startPoint x: 796, startPoint y: 228, endPoint x: 802, endPoint y: 115, distance: 113.5
click at [802, 126] on div at bounding box center [918, 209] width 438 height 200
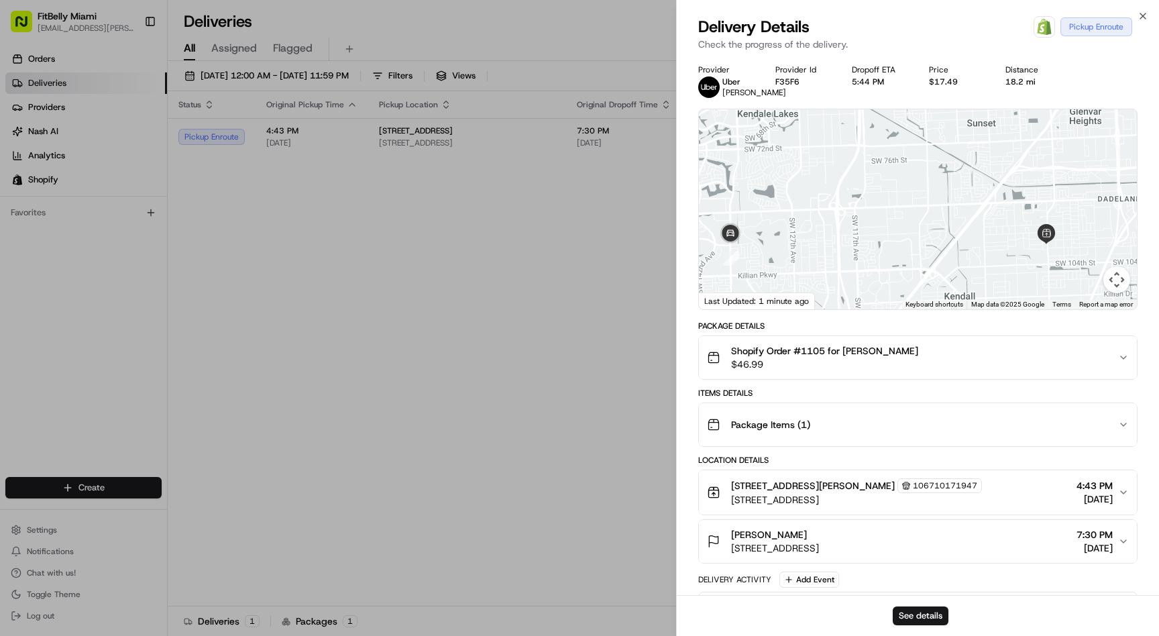
drag, startPoint x: 845, startPoint y: 160, endPoint x: 871, endPoint y: 153, distance: 27.0
click at [871, 153] on div at bounding box center [918, 209] width 438 height 200
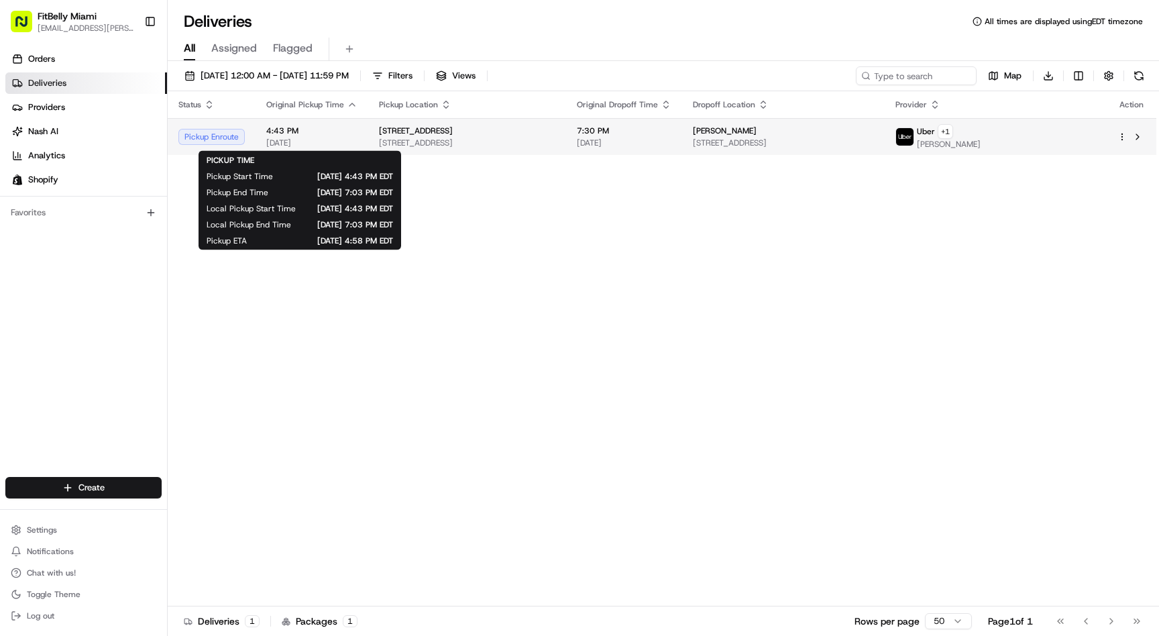
click at [297, 134] on span "4:43 PM" at bounding box center [311, 130] width 91 height 11
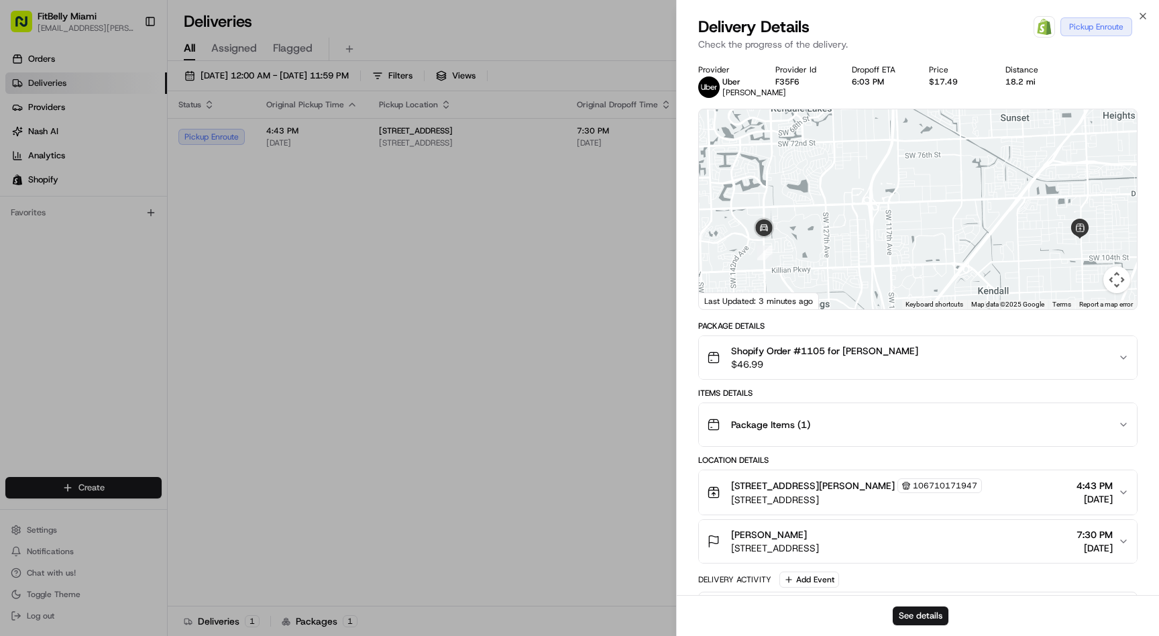
drag, startPoint x: 798, startPoint y: 273, endPoint x: 878, endPoint y: 198, distance: 109.6
click at [878, 198] on div at bounding box center [918, 209] width 438 height 200
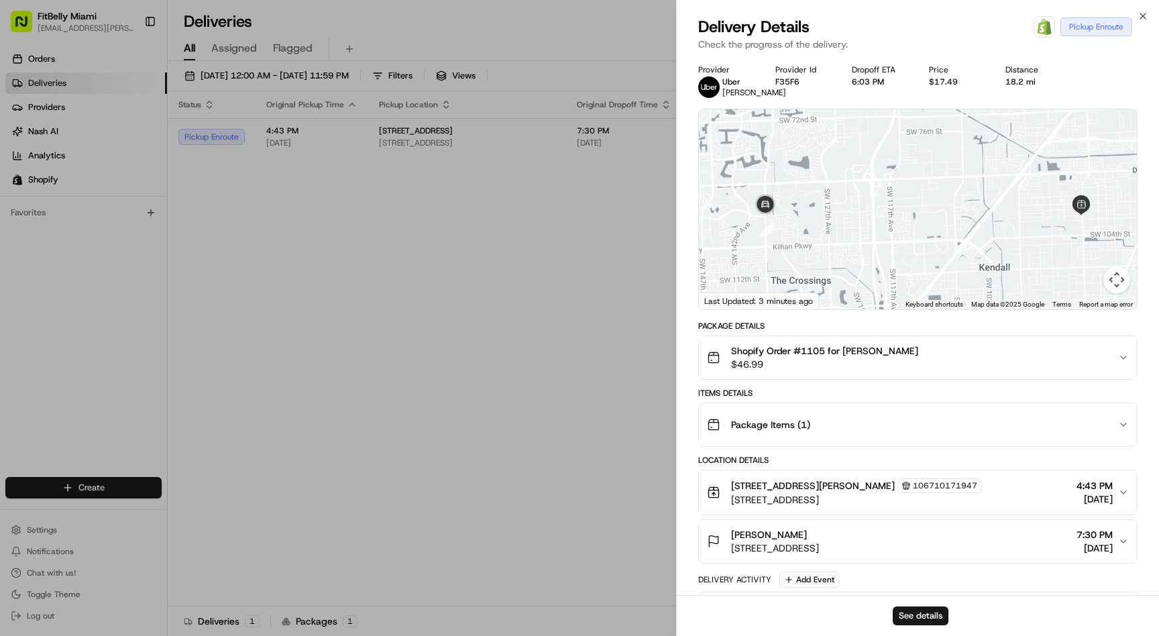
drag, startPoint x: 871, startPoint y: 206, endPoint x: 873, endPoint y: 179, distance: 27.0
click at [873, 179] on div at bounding box center [918, 209] width 438 height 200
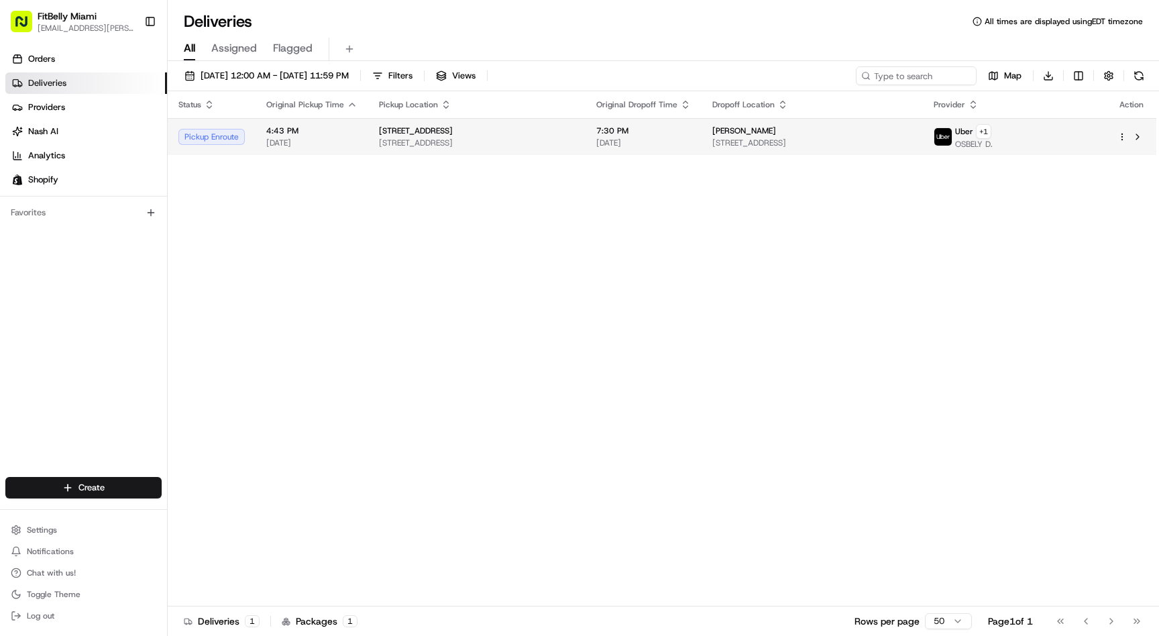
click at [338, 134] on span "4:43 PM" at bounding box center [311, 130] width 91 height 11
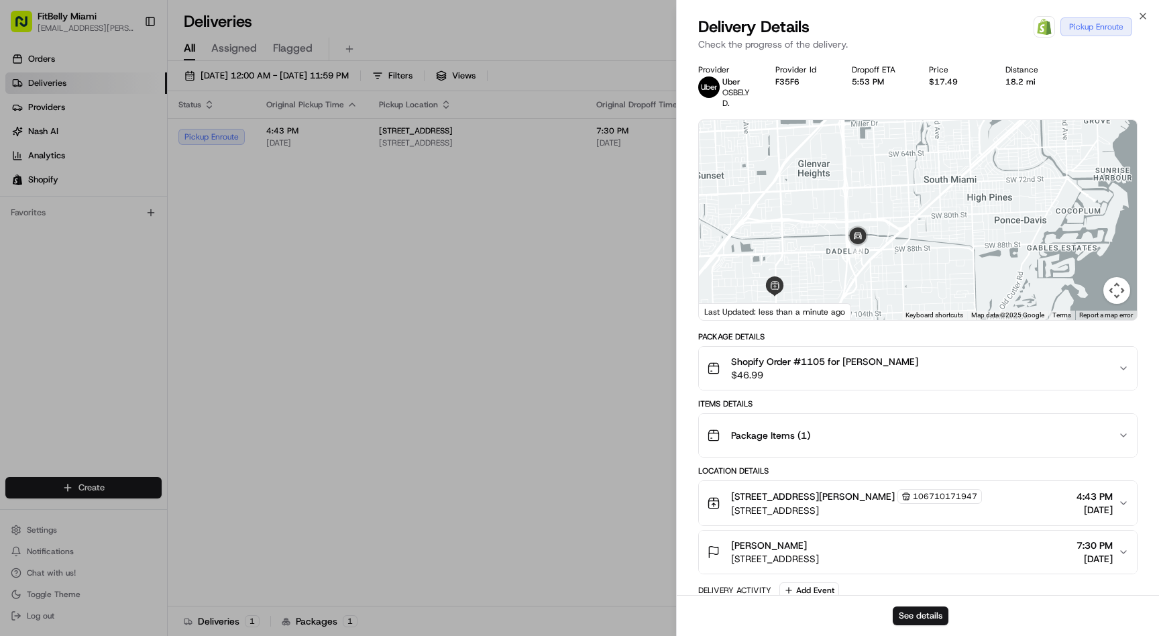
drag, startPoint x: 867, startPoint y: 292, endPoint x: 882, endPoint y: 264, distance: 30.9
click at [881, 265] on div at bounding box center [918, 220] width 438 height 200
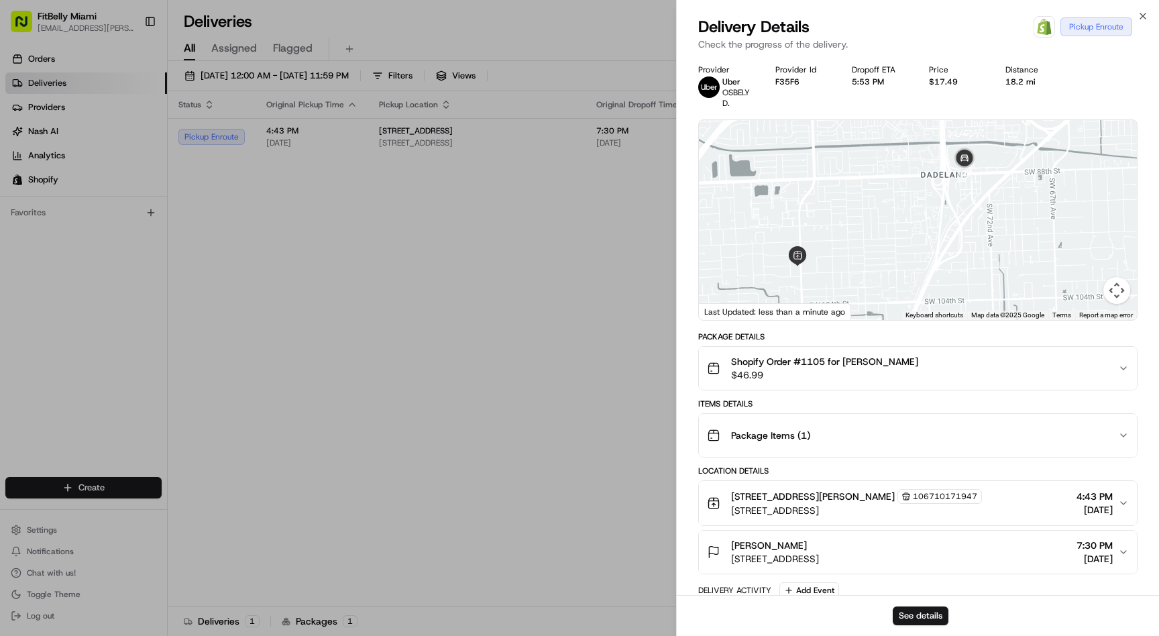
drag, startPoint x: 870, startPoint y: 236, endPoint x: 950, endPoint y: 220, distance: 81.4
click at [950, 220] on div at bounding box center [918, 220] width 438 height 200
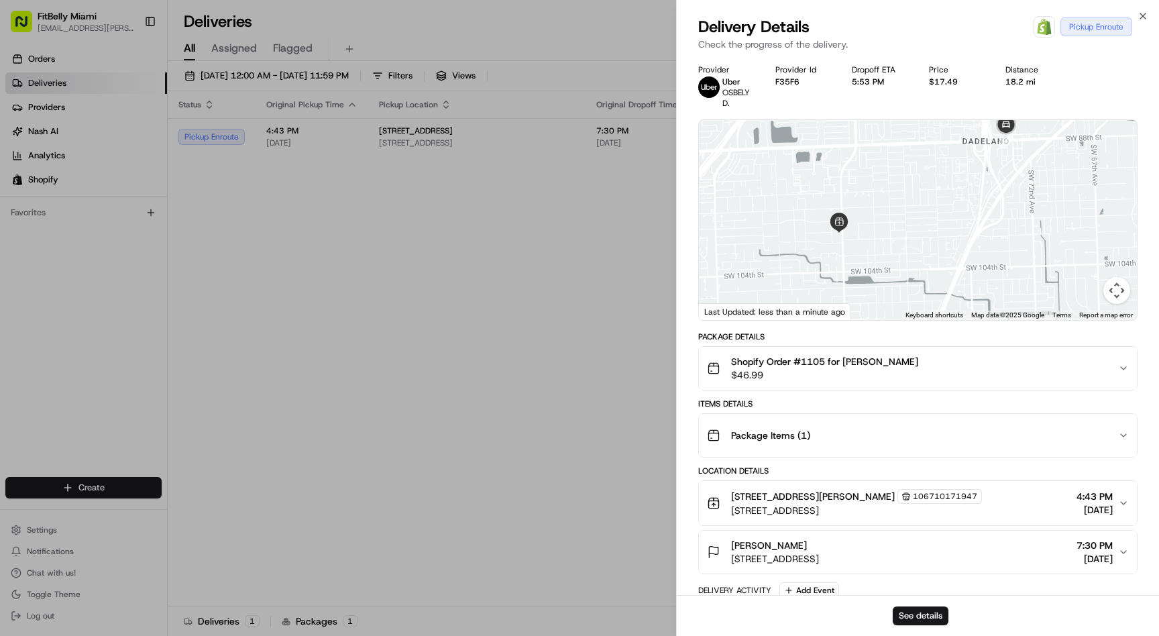
drag, startPoint x: 953, startPoint y: 226, endPoint x: 963, endPoint y: 223, distance: 10.0
click at [963, 223] on div at bounding box center [918, 220] width 438 height 200
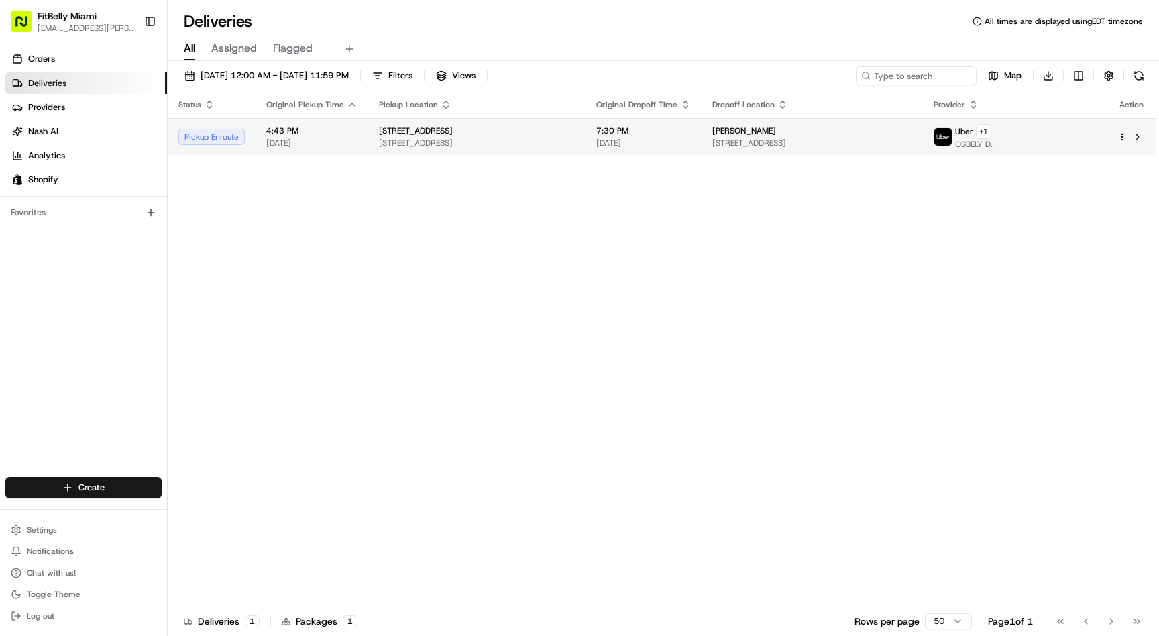
click at [257, 140] on td "4:43 PM [DATE]" at bounding box center [312, 136] width 113 height 37
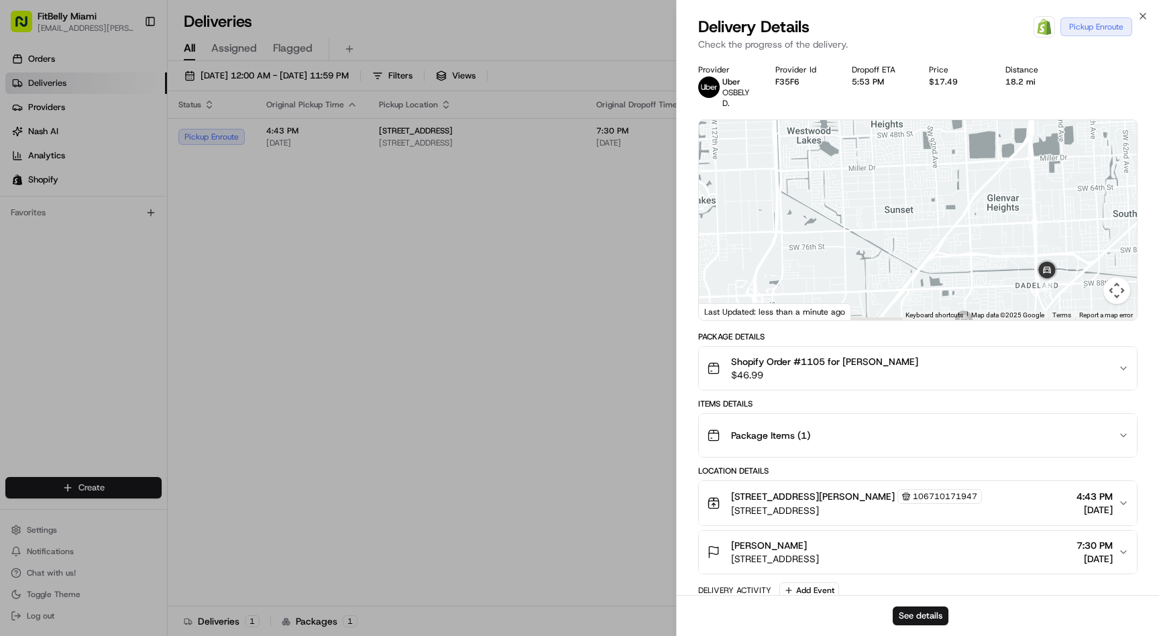
drag, startPoint x: 825, startPoint y: 252, endPoint x: 861, endPoint y: 146, distance: 111.4
click at [863, 148] on div at bounding box center [918, 220] width 438 height 200
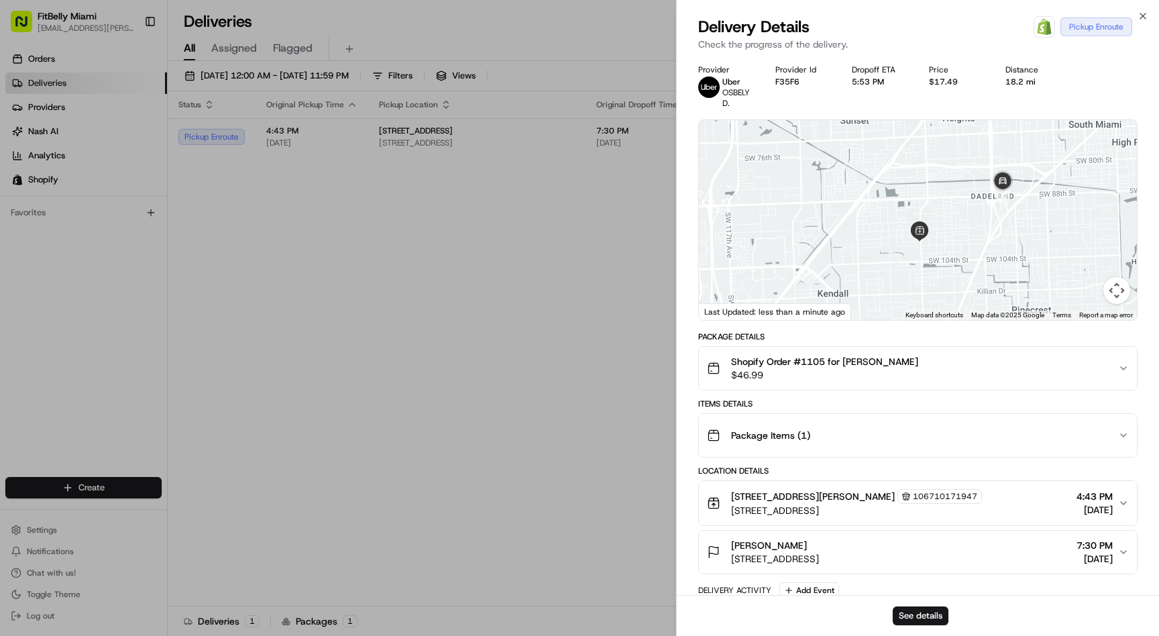
drag, startPoint x: 849, startPoint y: 169, endPoint x: 819, endPoint y: 131, distance: 48.7
click at [819, 131] on div at bounding box center [918, 220] width 438 height 200
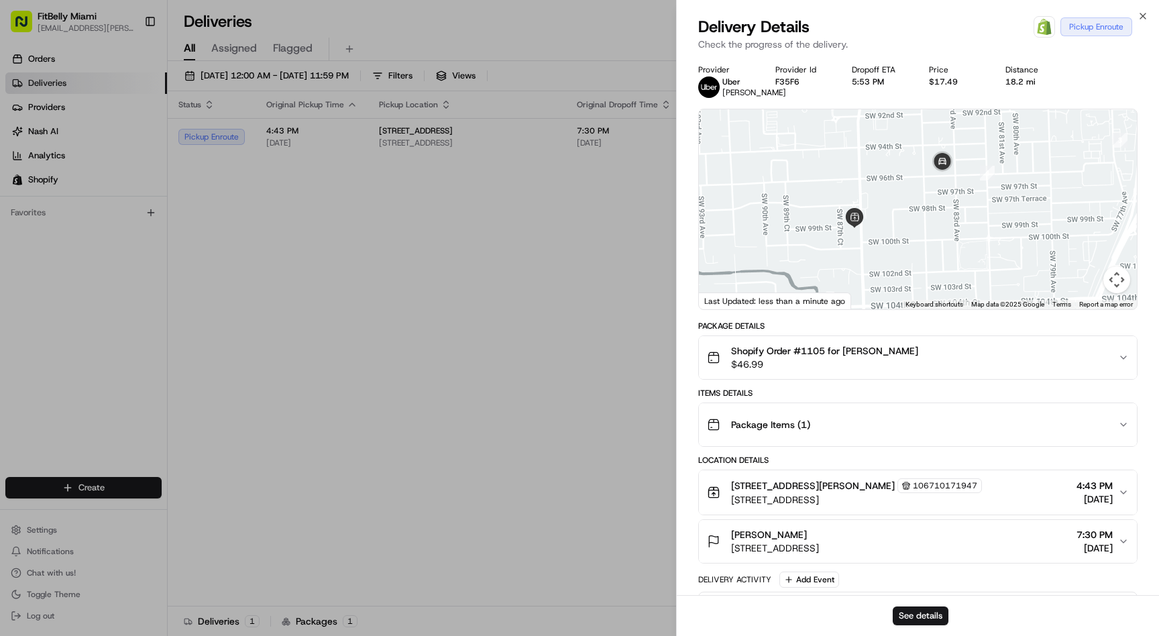
drag, startPoint x: 912, startPoint y: 246, endPoint x: 968, endPoint y: 205, distance: 70.0
click at [968, 205] on div at bounding box center [918, 209] width 438 height 200
